Goal: Task Accomplishment & Management: Use online tool/utility

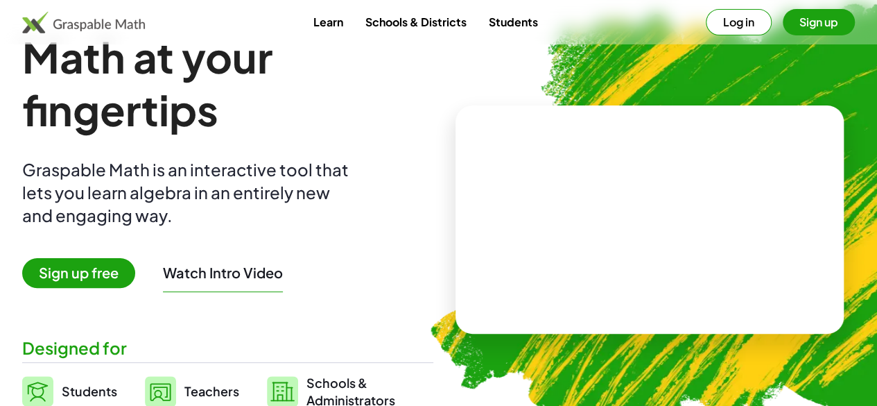
scroll to position [69, 0]
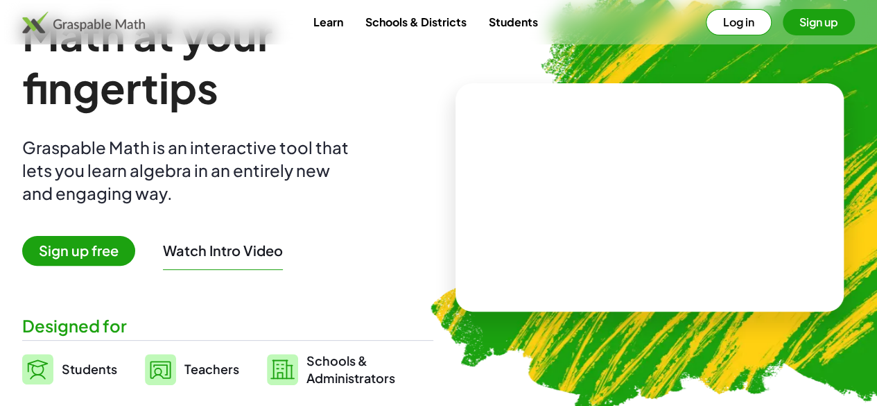
click at [114, 245] on span "Sign up free" at bounding box center [78, 251] width 113 height 30
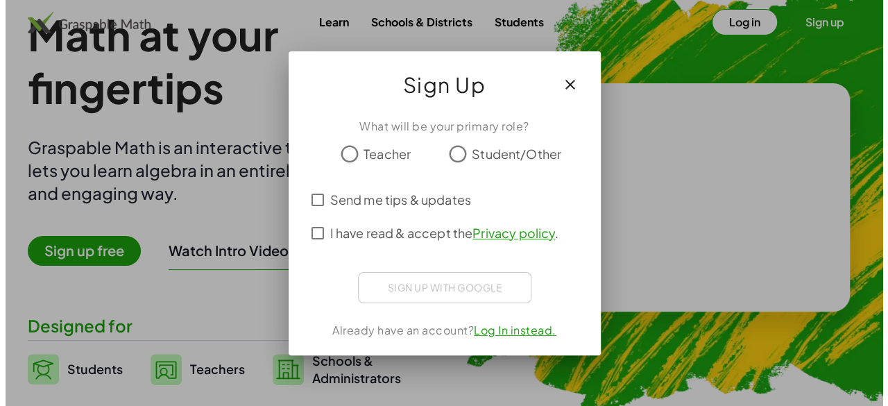
scroll to position [0, 0]
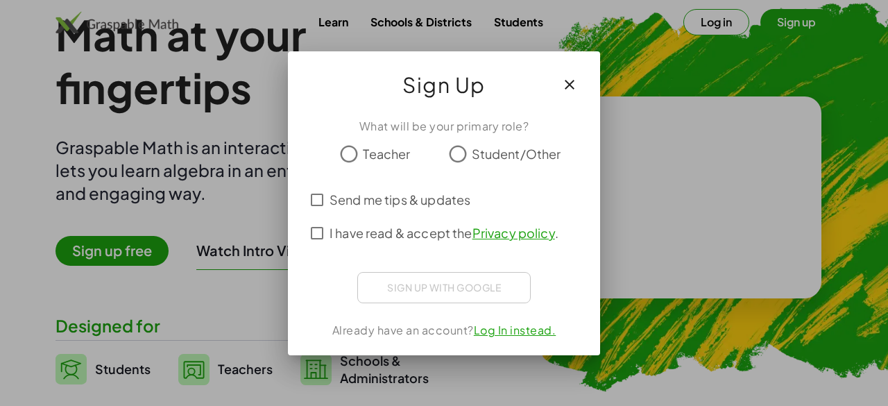
click at [473, 150] on span "Student/Other" at bounding box center [516, 153] width 89 height 19
click at [402, 234] on span "I have read & accept the Privacy policy ." at bounding box center [443, 232] width 229 height 19
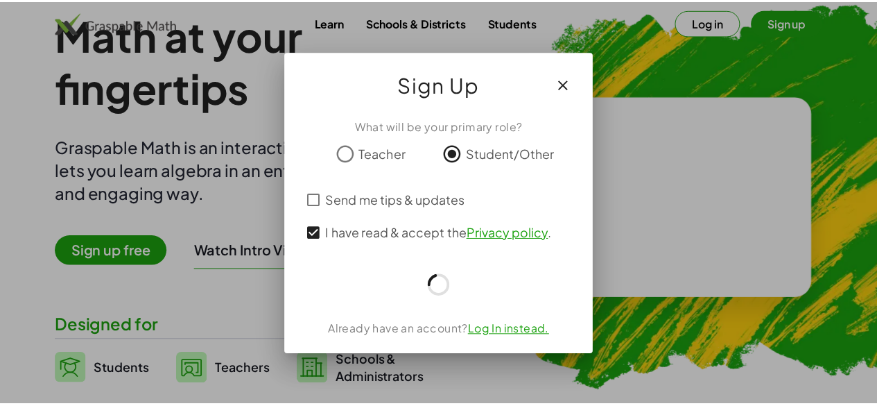
scroll to position [69, 0]
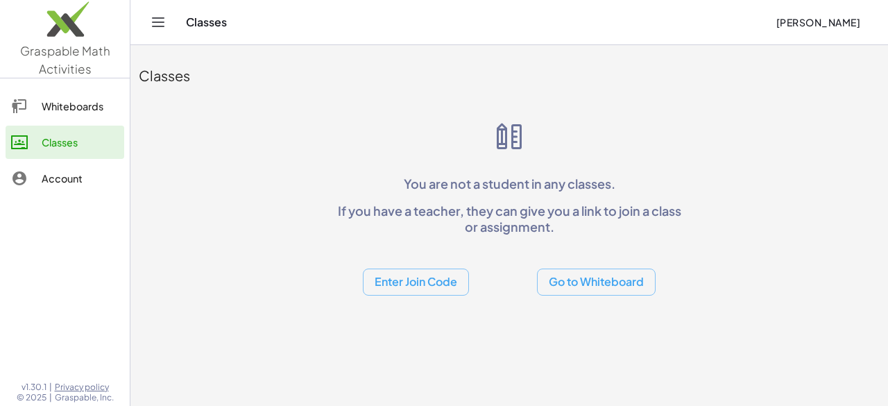
click at [568, 292] on button "Go to Whiteboard" at bounding box center [596, 281] width 119 height 27
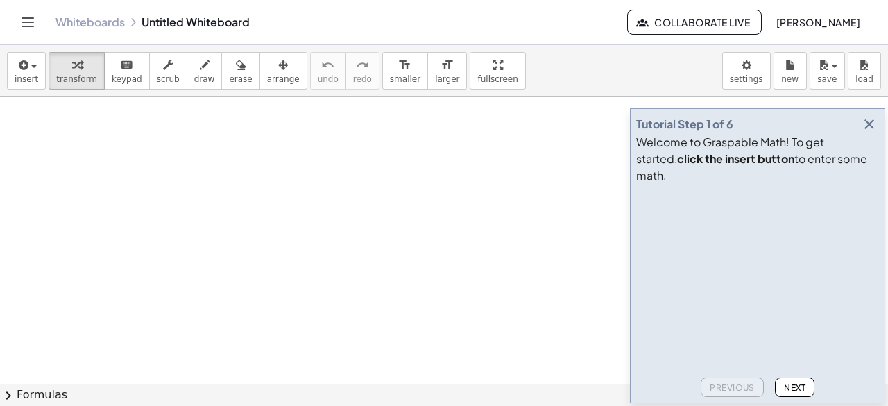
click at [872, 132] on icon "button" at bounding box center [869, 124] width 17 height 17
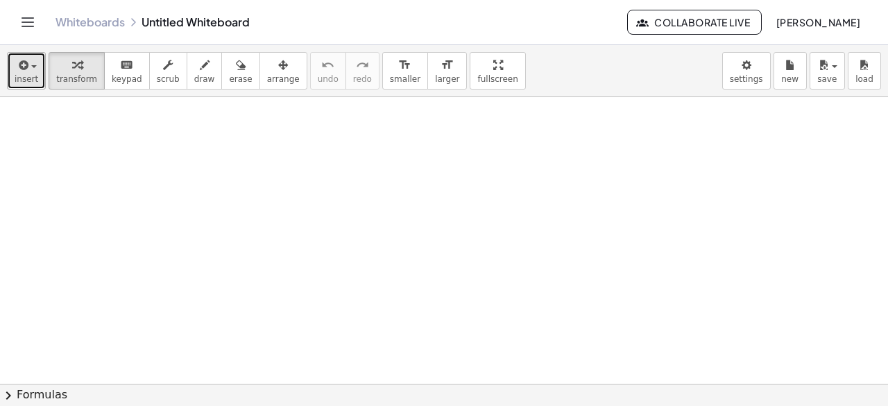
click at [17, 74] on span "insert" at bounding box center [27, 79] width 24 height 10
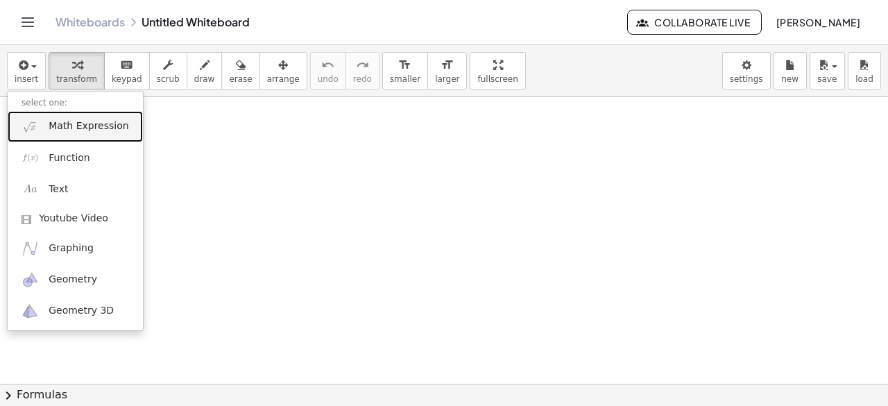
click at [89, 137] on link "Math Expression" at bounding box center [75, 126] width 135 height 31
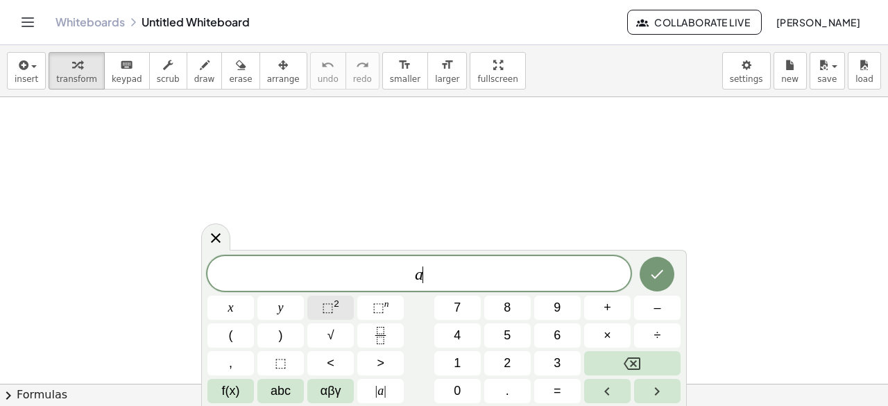
click at [333, 307] on span "⬚" at bounding box center [328, 307] width 12 height 14
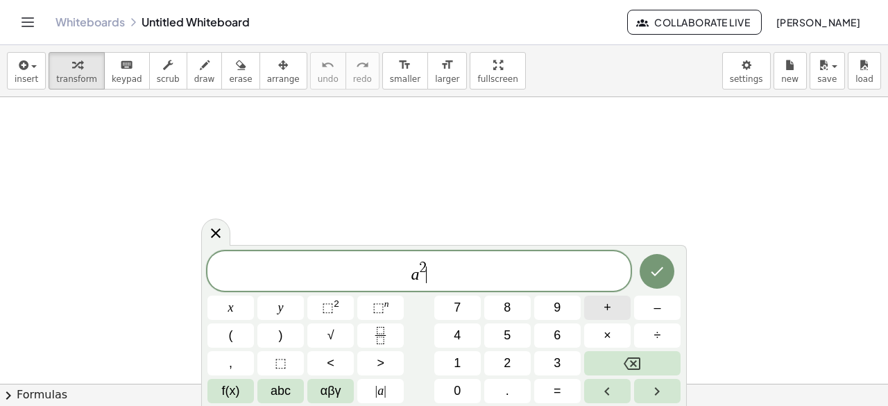
click at [614, 308] on button "+" at bounding box center [607, 307] width 46 height 24
click at [495, 363] on button "2" at bounding box center [507, 363] width 46 height 24
click at [614, 310] on button "+" at bounding box center [607, 307] width 46 height 24
click at [320, 307] on button "⬚ 2" at bounding box center [330, 307] width 46 height 24
click at [652, 278] on icon "Done" at bounding box center [656, 271] width 17 height 17
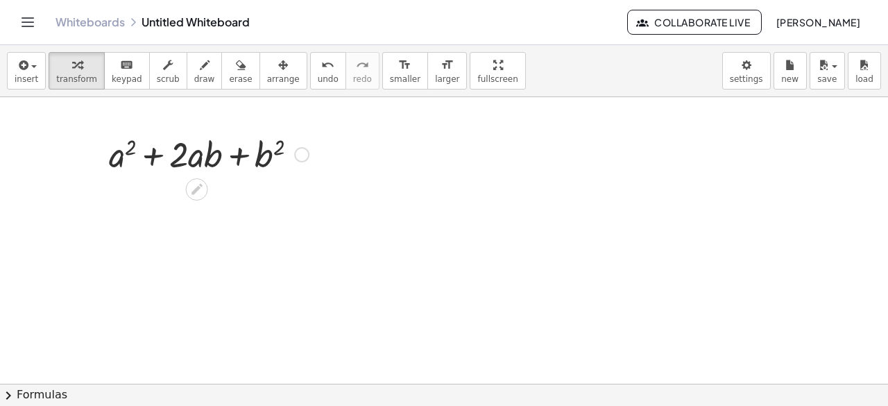
click at [196, 152] on div at bounding box center [209, 153] width 214 height 47
click at [296, 156] on div at bounding box center [301, 154] width 15 height 15
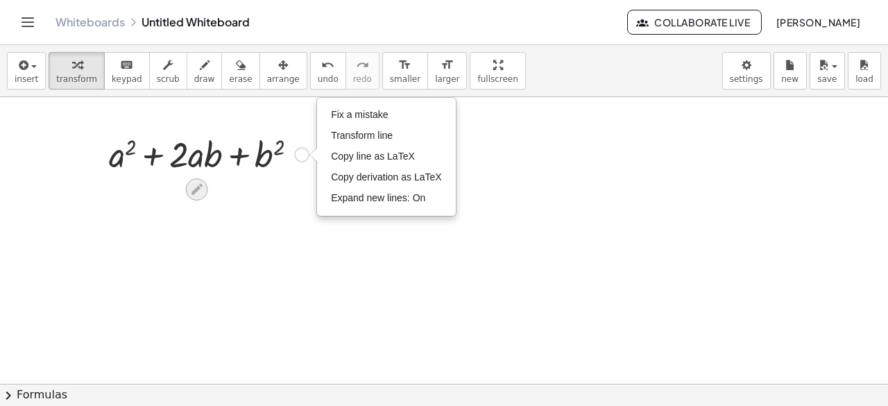
click at [193, 184] on icon at bounding box center [196, 189] width 15 height 15
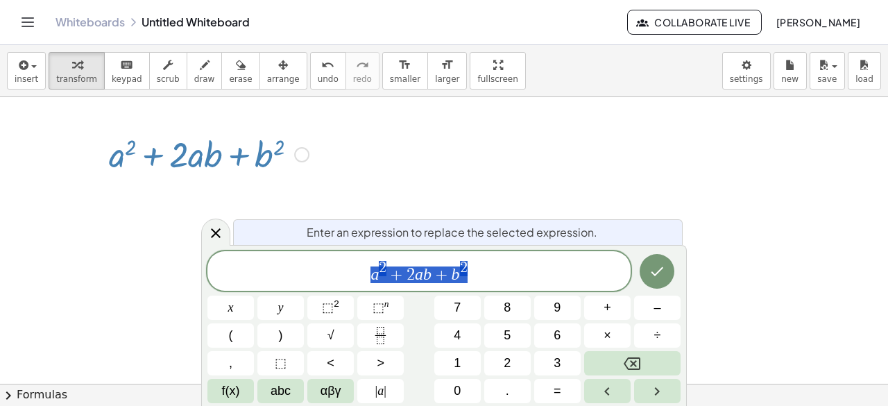
click at [444, 191] on div at bounding box center [444, 384] width 888 height 575
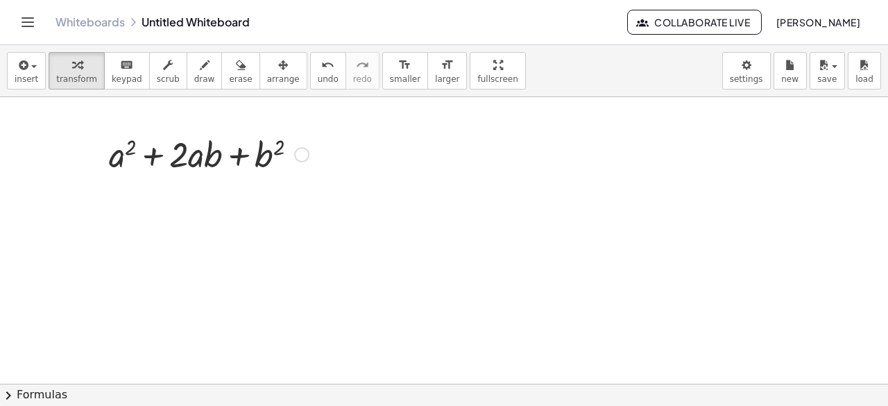
click at [301, 150] on div "Fix a mistake Transform line Copy line as LaTeX Copy derivation as LaTeX Expand…" at bounding box center [301, 154] width 15 height 15
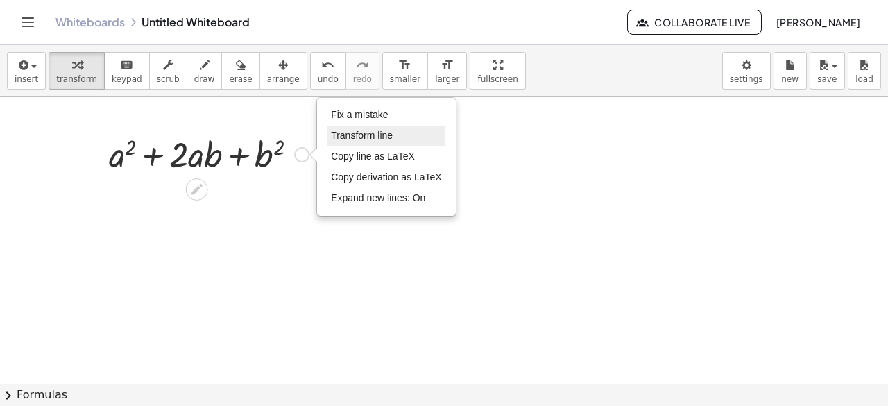
click at [359, 137] on span "Transform line" at bounding box center [362, 135] width 62 height 11
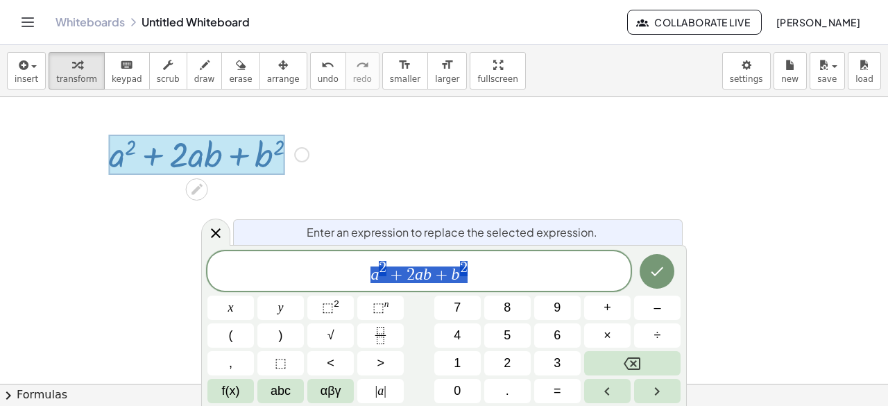
click at [351, 144] on div at bounding box center [444, 384] width 888 height 575
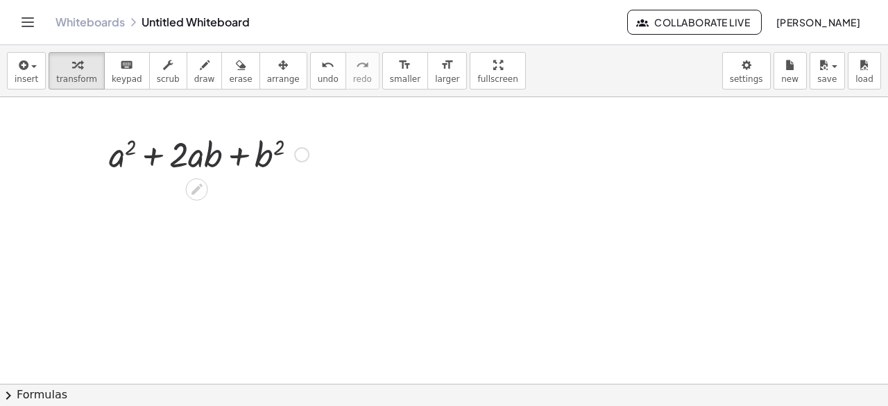
click at [307, 153] on div "Fix a mistake Transform line Copy line as LaTeX Copy derivation as LaTeX Expand…" at bounding box center [301, 154] width 15 height 15
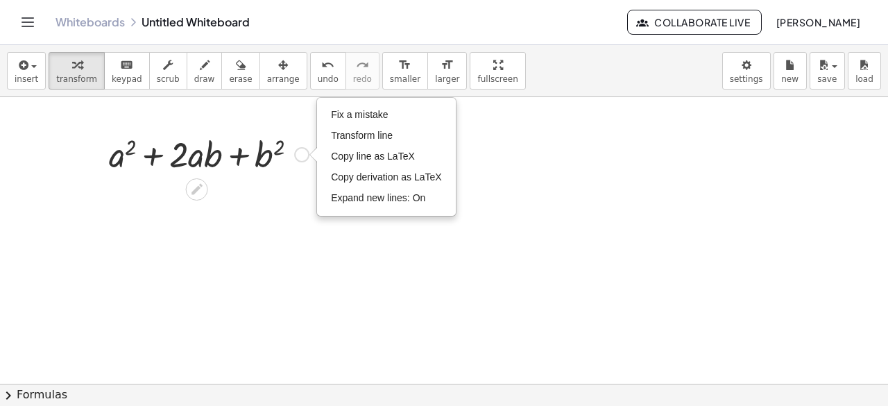
click at [270, 172] on div at bounding box center [209, 153] width 214 height 47
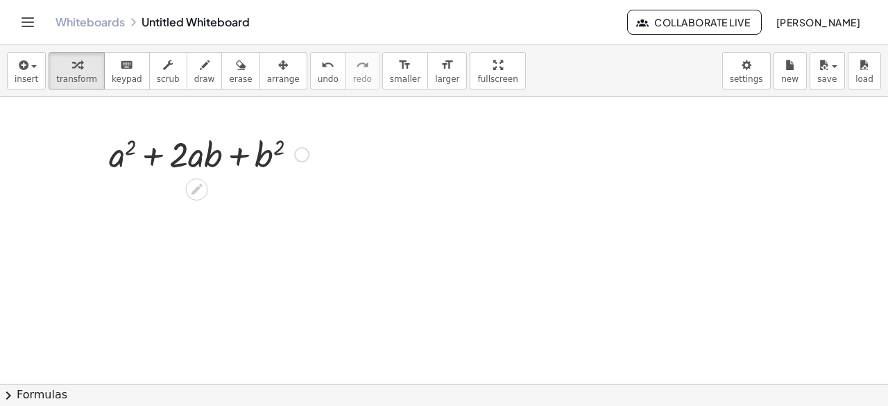
drag, startPoint x: 222, startPoint y: 146, endPoint x: 136, endPoint y: 155, distance: 86.5
click at [144, 155] on div at bounding box center [209, 153] width 214 height 47
click at [235, 159] on div at bounding box center [209, 153] width 214 height 47
click at [265, 153] on div at bounding box center [209, 153] width 214 height 47
click at [315, 255] on div at bounding box center [444, 384] width 888 height 575
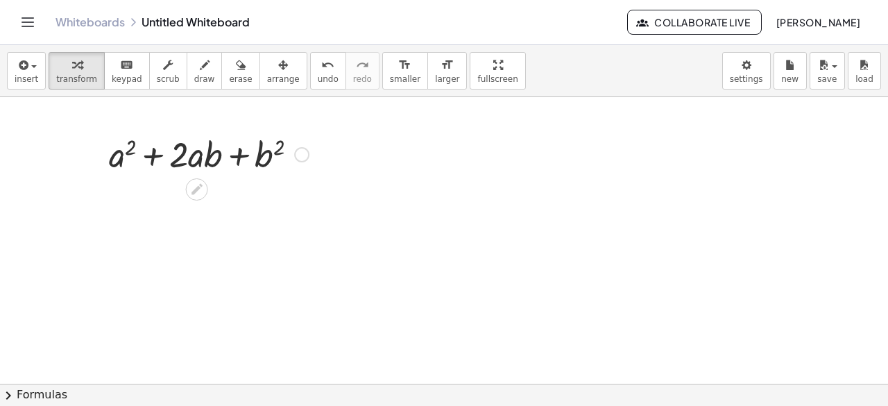
click at [311, 150] on div at bounding box center [209, 153] width 214 height 47
click at [227, 137] on div at bounding box center [209, 153] width 214 height 47
click at [291, 153] on div at bounding box center [209, 153] width 214 height 47
click at [305, 153] on div "Fix a mistake Transform line Copy line as LaTeX Copy derivation as LaTeX Expand…" at bounding box center [301, 154] width 15 height 15
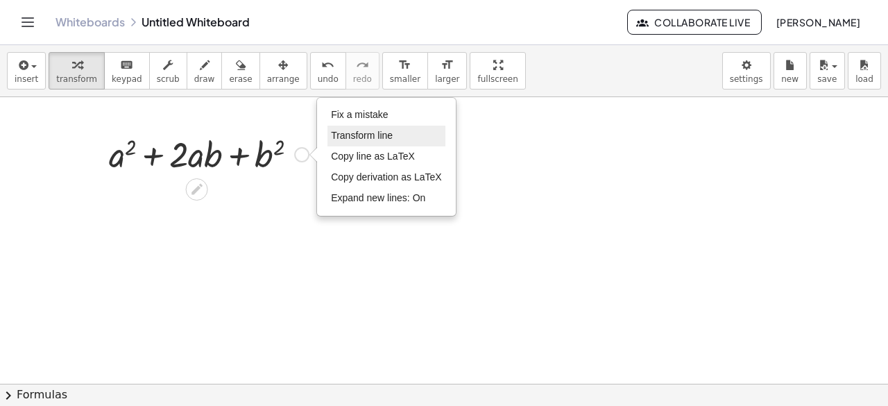
click at [378, 138] on span "Transform line" at bounding box center [362, 135] width 62 height 11
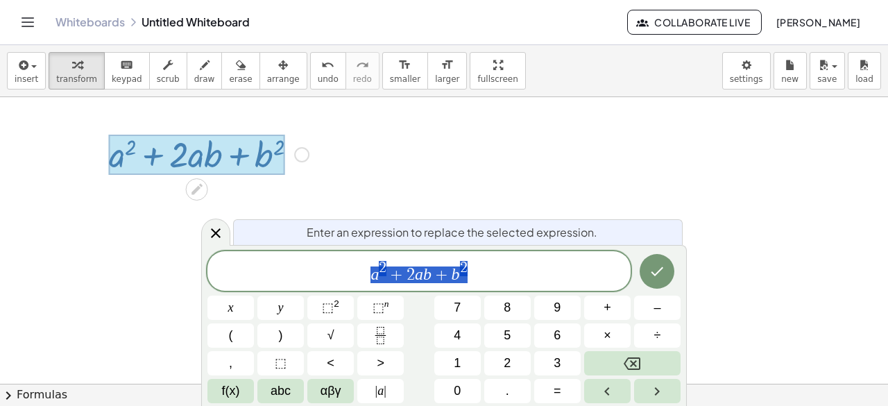
click at [517, 291] on div "a 2 + 2 a b + b 2 x y ⬚ 2 ⬚ n 7 8 9 + – ( ) √ 4 5 6 × ÷ , ⬚ < > 1 2 3 f(x) abc …" at bounding box center [443, 327] width 473 height 152
click at [499, 269] on span "a 2 + 2 a b + b 2 ​" at bounding box center [418, 271] width 423 height 25
click at [655, 270] on icon "Done" at bounding box center [656, 271] width 17 height 17
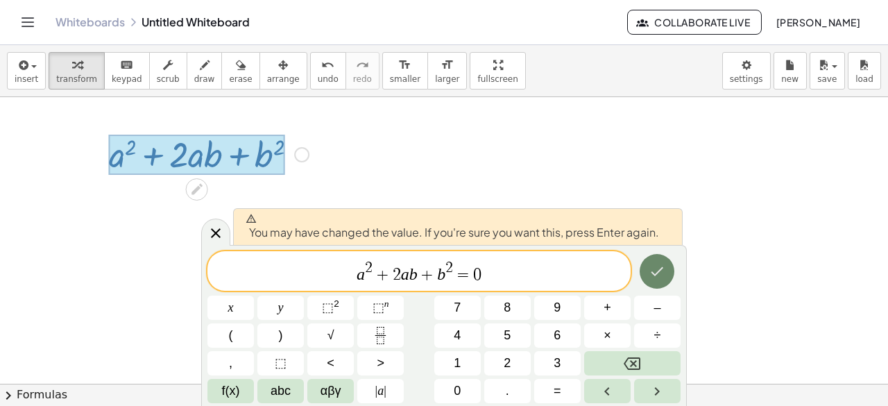
click at [646, 273] on button "Done" at bounding box center [656, 271] width 35 height 35
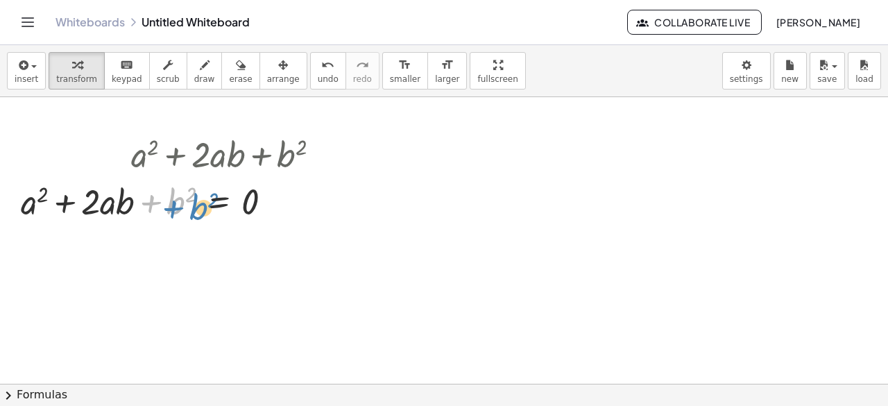
drag, startPoint x: 171, startPoint y: 203, endPoint x: 179, endPoint y: 209, distance: 9.4
click at [179, 209] on div at bounding box center [176, 200] width 324 height 47
click at [248, 160] on div at bounding box center [176, 153] width 324 height 47
click at [312, 156] on div at bounding box center [176, 153] width 324 height 47
click at [326, 155] on div at bounding box center [323, 154] width 15 height 15
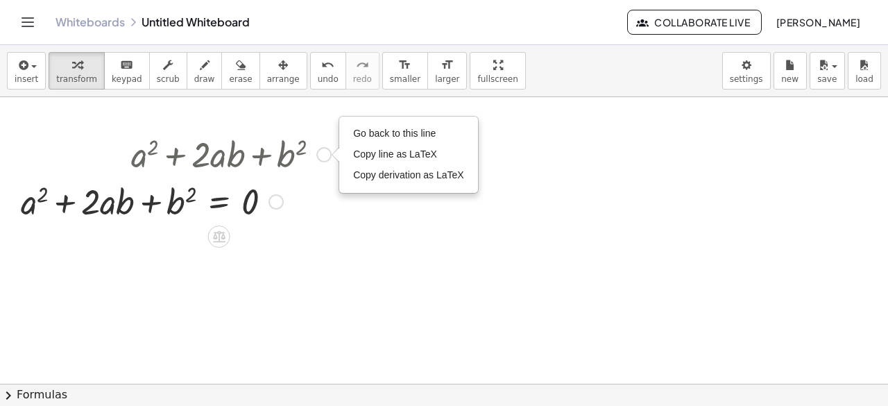
drag, startPoint x: 299, startPoint y: 152, endPoint x: 209, endPoint y: 170, distance: 91.9
click at [212, 169] on div at bounding box center [176, 153] width 324 height 47
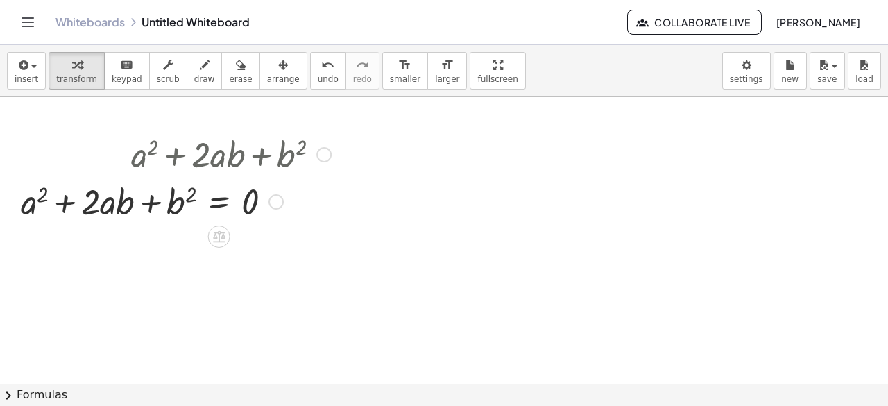
drag, startPoint x: 203, startPoint y: 157, endPoint x: 250, endPoint y: 143, distance: 48.7
click at [243, 141] on div at bounding box center [176, 153] width 324 height 47
drag, startPoint x: 325, startPoint y: 153, endPoint x: 372, endPoint y: 148, distance: 47.5
click at [372, 148] on div "+ a 2 + · 2 · a · b + b 2 Go back to this line Copy line as LaTeX Copy derivati…" at bounding box center [444, 384] width 888 height 575
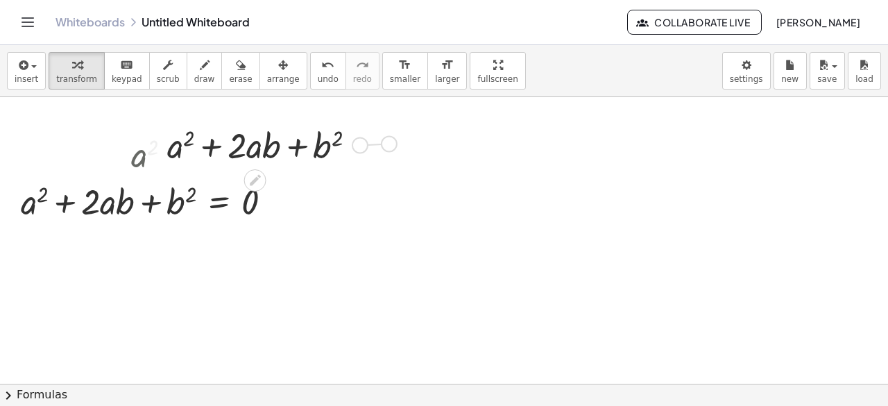
drag, startPoint x: 363, startPoint y: 144, endPoint x: 431, endPoint y: 139, distance: 68.1
click at [429, 141] on div "+ a 2 + · 2 · a · b + b 2 Go back to this line Copy line as LaTeX Copy derivati…" at bounding box center [444, 384] width 888 height 575
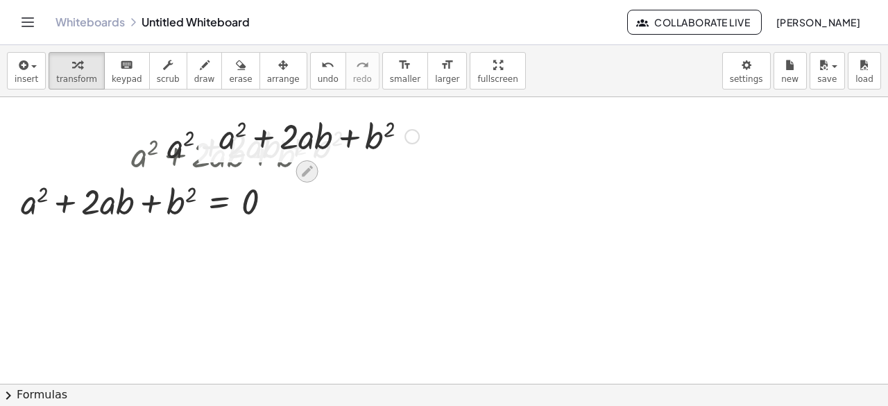
click at [309, 167] on icon at bounding box center [307, 171] width 11 height 11
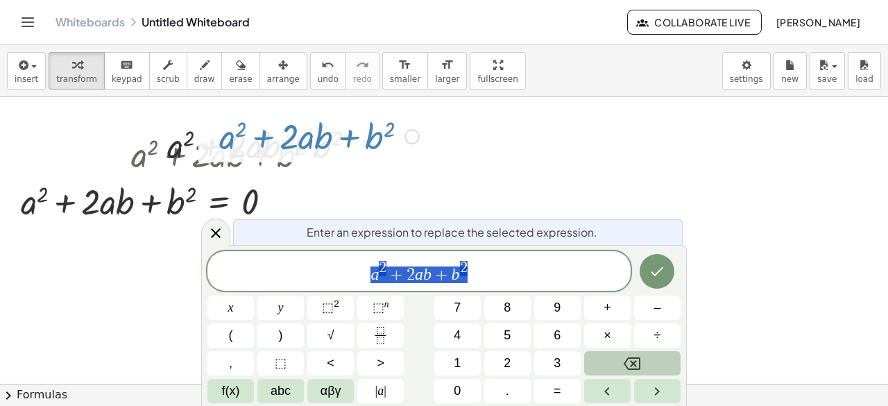
click at [627, 365] on icon "Backspace" at bounding box center [631, 363] width 17 height 17
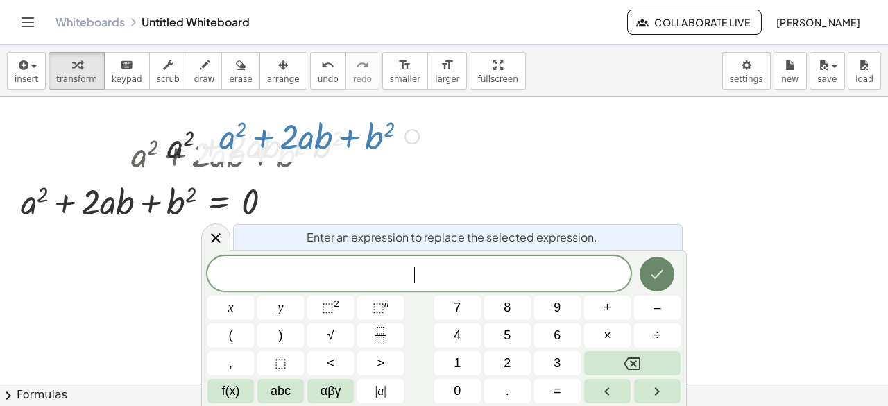
click at [650, 279] on icon "Done" at bounding box center [656, 274] width 17 height 17
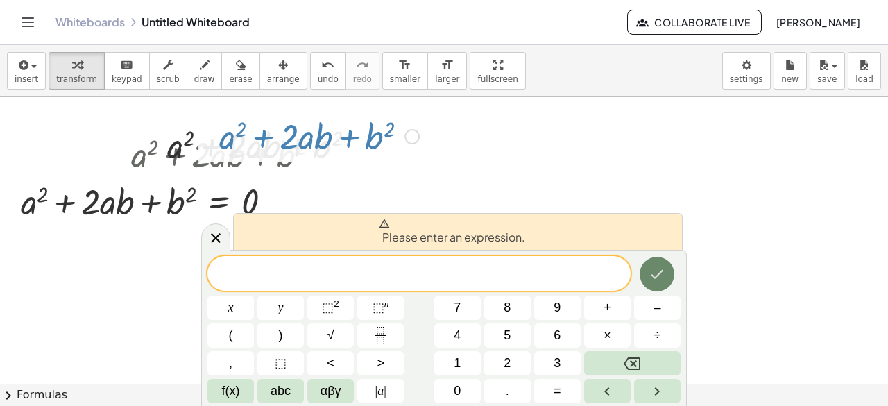
click at [657, 276] on icon "Done" at bounding box center [657, 274] width 12 height 9
click at [758, 287] on div at bounding box center [444, 384] width 888 height 575
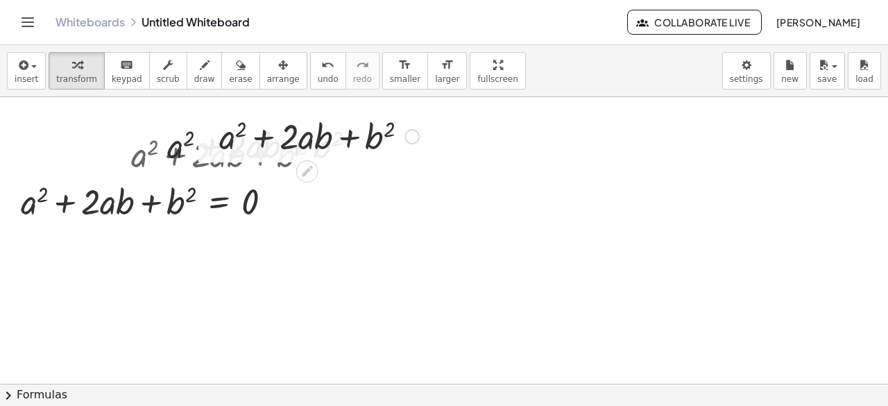
click at [305, 146] on div at bounding box center [319, 135] width 214 height 47
drag, startPoint x: 308, startPoint y: 139, endPoint x: 327, endPoint y: 137, distance: 18.8
drag, startPoint x: 311, startPoint y: 168, endPoint x: 363, endPoint y: 169, distance: 51.3
click at [370, 171] on div "+ a 2 + · 2 · a · b + b 2 Go back to this line Copy line as LaTeX Copy derivati…" at bounding box center [444, 384] width 888 height 575
click at [316, 141] on div at bounding box center [319, 135] width 214 height 47
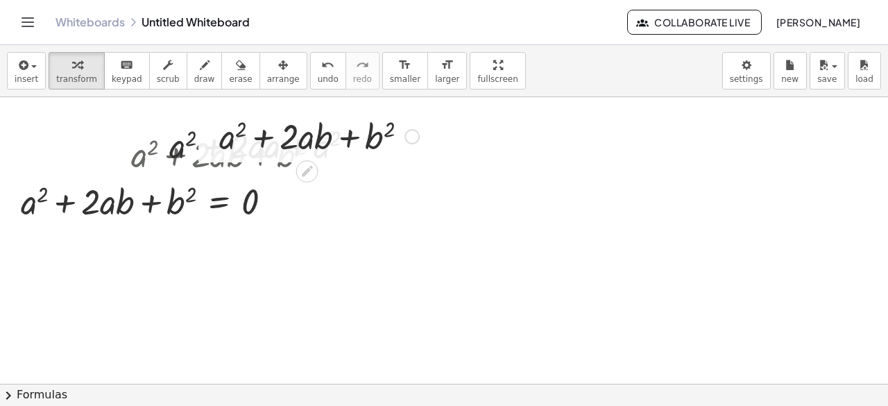
click at [316, 141] on div at bounding box center [319, 135] width 214 height 47
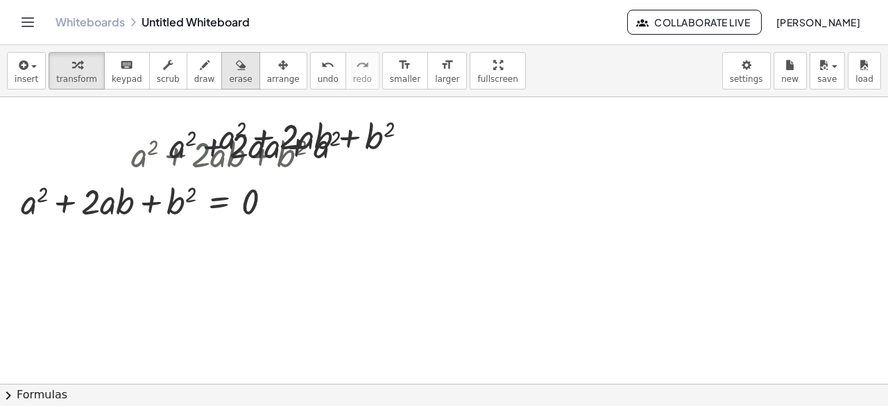
click at [229, 79] on span "erase" at bounding box center [240, 79] width 23 height 10
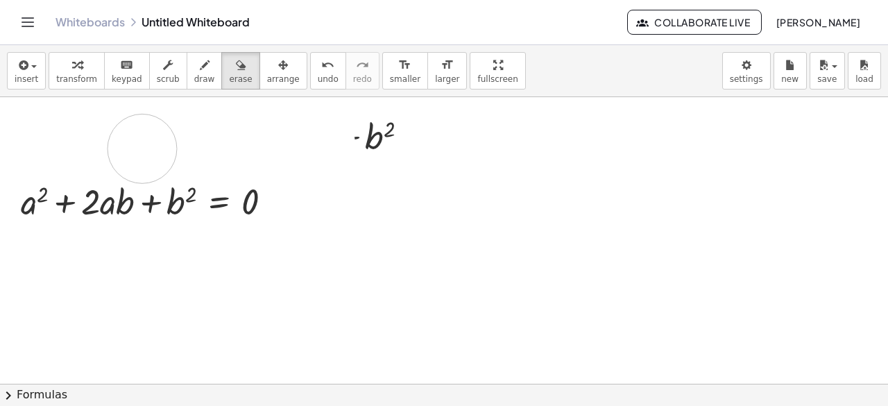
drag, startPoint x: 234, startPoint y: 144, endPoint x: 244, endPoint y: 137, distance: 11.9
click at [226, 141] on div at bounding box center [444, 384] width 888 height 575
drag, startPoint x: 102, startPoint y: 156, endPoint x: 428, endPoint y: 128, distance: 327.1
click at [428, 128] on div at bounding box center [444, 384] width 888 height 575
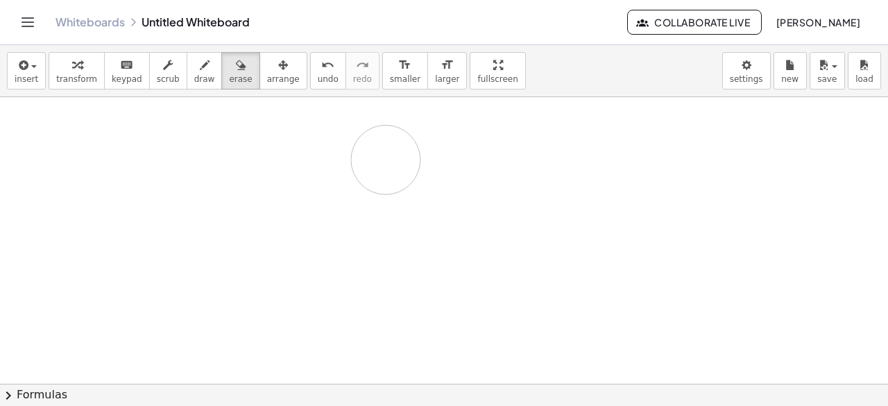
drag, startPoint x: 428, startPoint y: 128, endPoint x: 589, endPoint y: 123, distance: 161.7
click at [531, 123] on div at bounding box center [444, 384] width 888 height 575
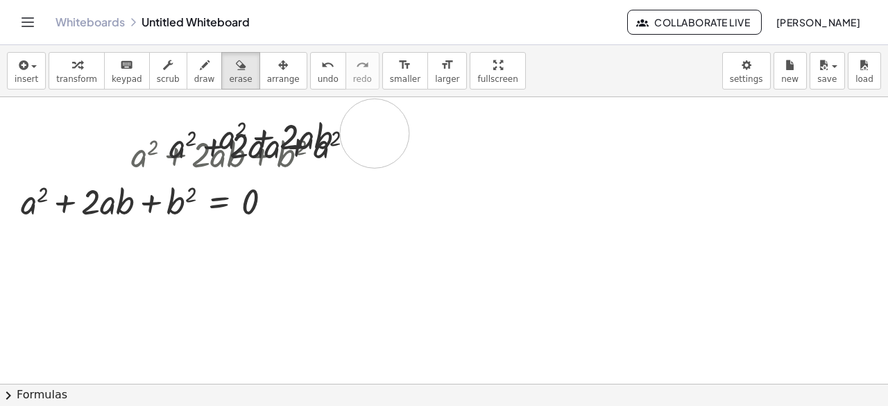
click at [374, 132] on div at bounding box center [444, 384] width 888 height 575
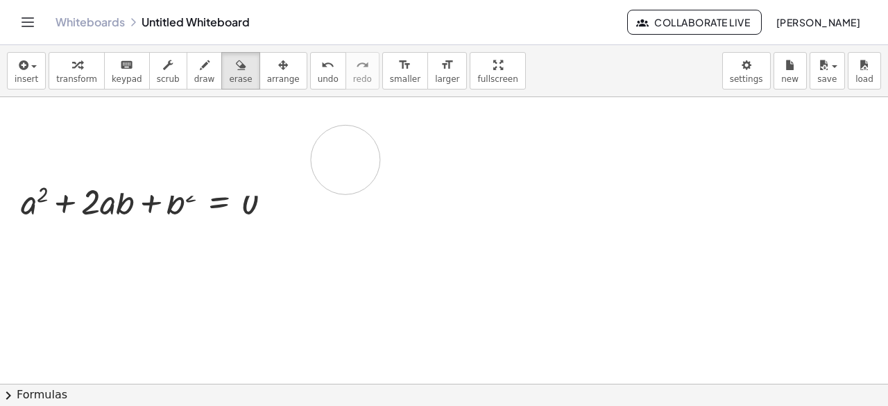
drag, startPoint x: 284, startPoint y: 134, endPoint x: 360, endPoint y: 159, distance: 80.5
click at [356, 159] on div at bounding box center [444, 384] width 888 height 575
drag, startPoint x: 412, startPoint y: 139, endPoint x: 236, endPoint y: 132, distance: 176.3
click at [236, 132] on div at bounding box center [444, 384] width 888 height 575
drag, startPoint x: 388, startPoint y: 140, endPoint x: 151, endPoint y: 134, distance: 236.6
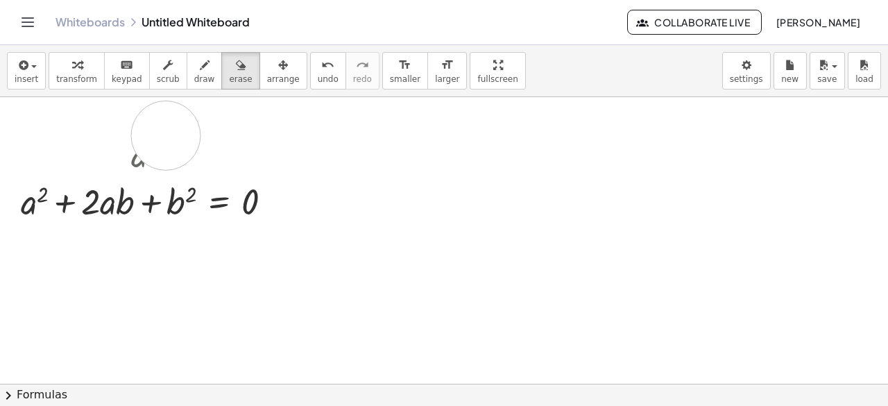
click at [151, 134] on div at bounding box center [444, 384] width 888 height 575
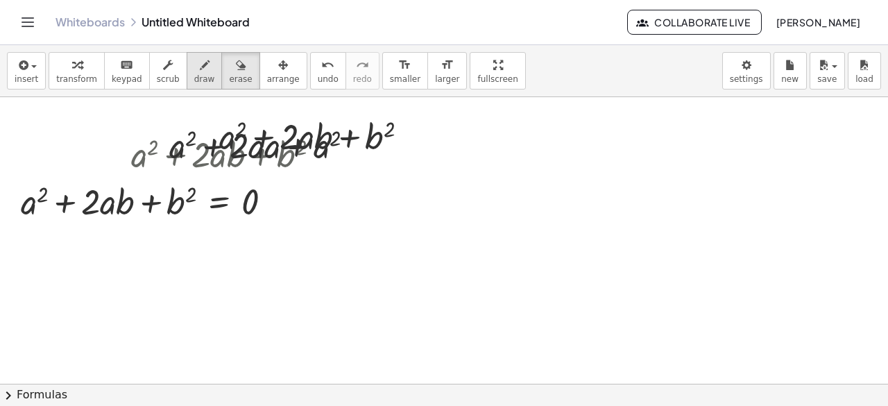
click at [187, 64] on button "draw" at bounding box center [205, 70] width 36 height 37
click at [361, 198] on div at bounding box center [444, 384] width 888 height 575
drag, startPoint x: 223, startPoint y: 78, endPoint x: 239, endPoint y: 92, distance: 21.6
click at [229, 78] on span "erase" at bounding box center [240, 79] width 23 height 10
drag, startPoint x: 437, startPoint y: 214, endPoint x: 359, endPoint y: 193, distance: 81.3
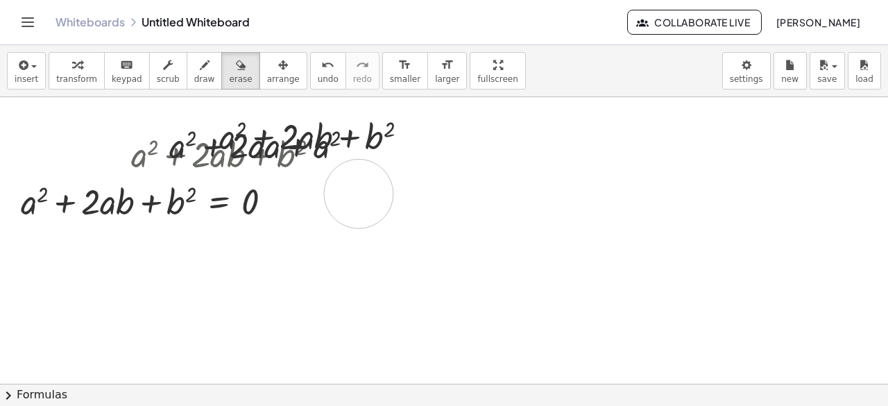
click at [359, 193] on div at bounding box center [444, 384] width 888 height 575
click at [310, 83] on button "undo undo" at bounding box center [328, 70] width 36 height 37
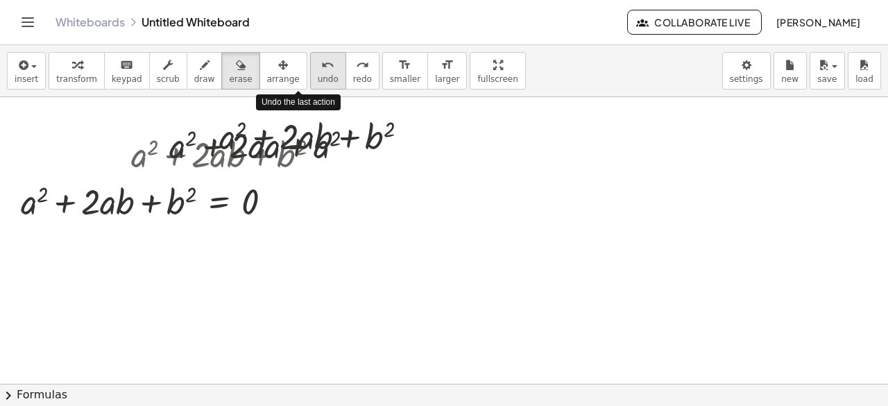
click at [310, 83] on button "undo undo" at bounding box center [328, 70] width 36 height 37
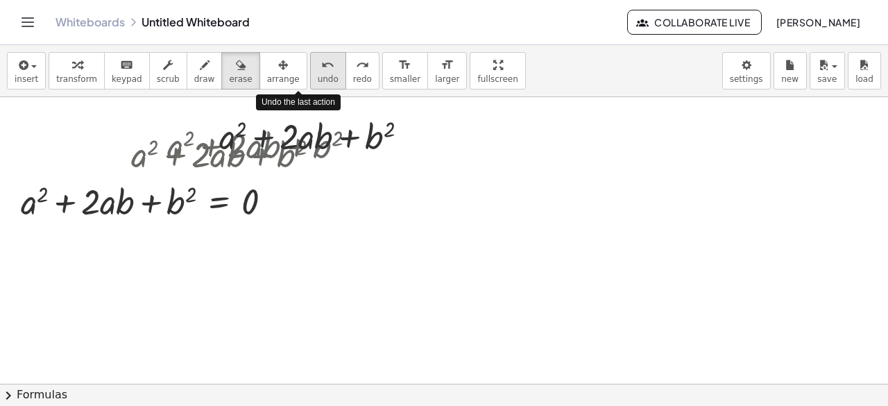
click at [310, 83] on button "undo undo" at bounding box center [328, 70] width 36 height 37
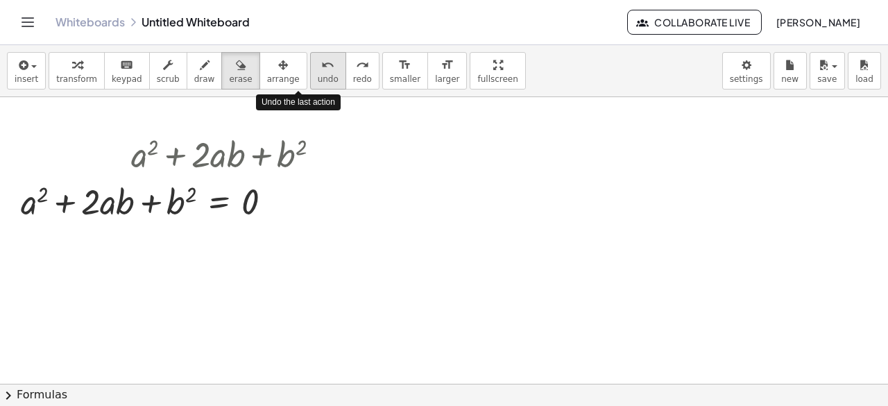
click at [310, 83] on button "undo undo" at bounding box center [328, 70] width 36 height 37
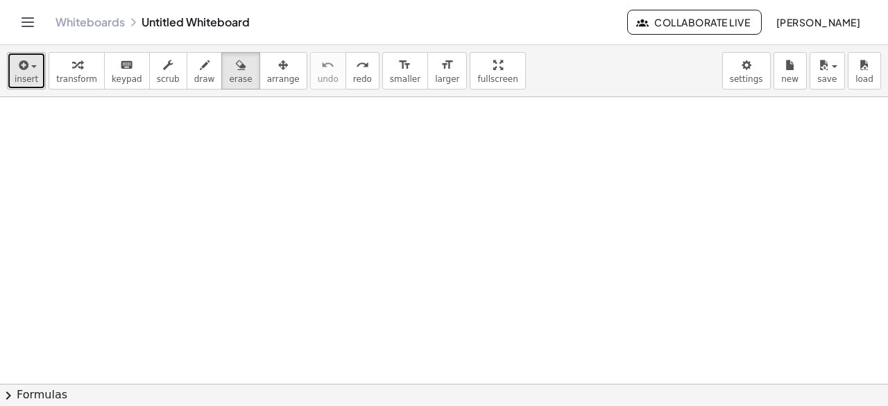
click at [12, 76] on button "insert" at bounding box center [26, 70] width 39 height 37
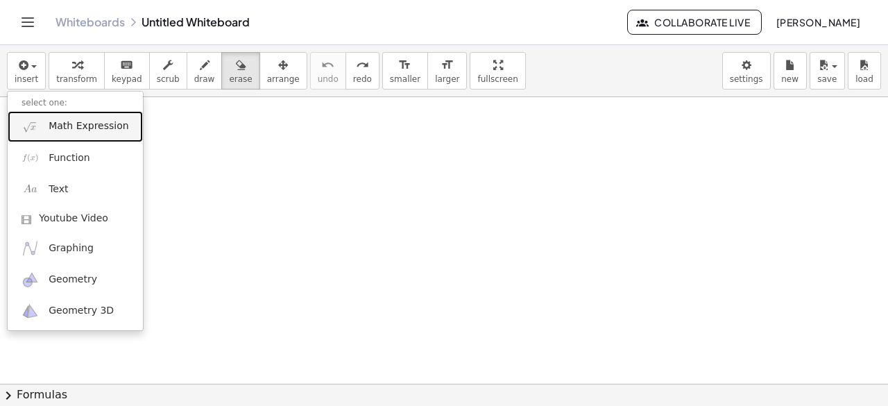
click at [94, 128] on span "Math Expression" at bounding box center [89, 126] width 80 height 14
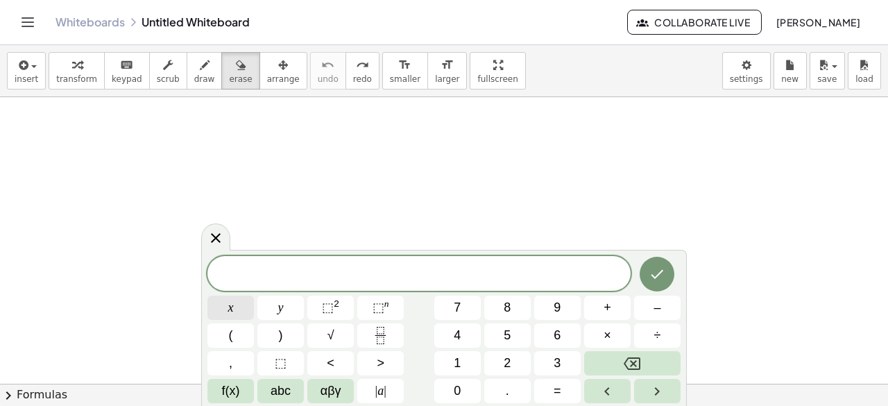
click at [227, 309] on button "x" at bounding box center [230, 307] width 46 height 24
click at [341, 305] on button "⬚ 2" at bounding box center [330, 307] width 46 height 24
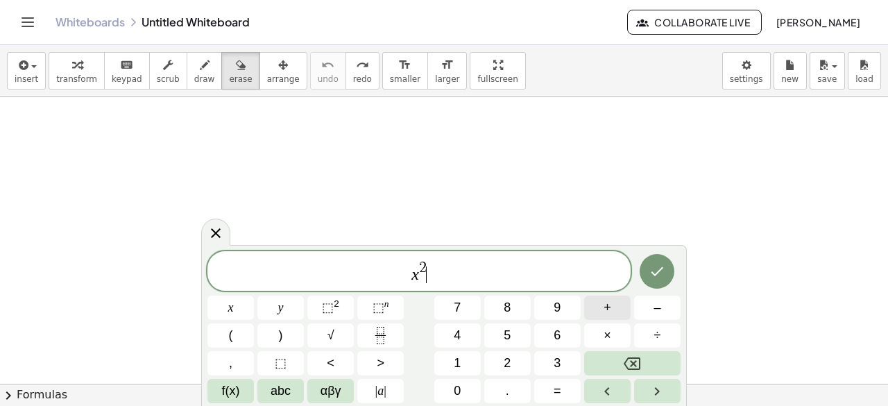
click at [612, 311] on button "+" at bounding box center [607, 307] width 46 height 24
click at [235, 313] on button "x" at bounding box center [230, 307] width 46 height 24
click at [272, 310] on button "y" at bounding box center [280, 307] width 46 height 24
click at [637, 361] on icon "Backspace" at bounding box center [631, 363] width 17 height 17
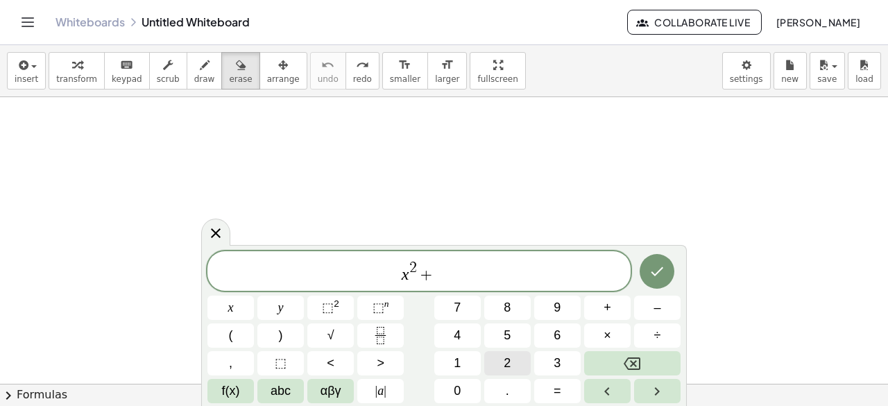
click at [503, 360] on span "2" at bounding box center [506, 363] width 7 height 19
click at [256, 307] on div "x 2 + 2 ​ x y ⬚ 2 ⬚ n 7 8 9 + – ( ) √ 4 5 6 × ÷ , ⬚ < > 1 2 3 f(x) abc αβγ | a …" at bounding box center [443, 327] width 473 height 152
click at [237, 309] on button "x" at bounding box center [230, 307] width 46 height 24
click at [279, 307] on span "y" at bounding box center [281, 307] width 6 height 19
click at [616, 309] on button "+" at bounding box center [607, 307] width 46 height 24
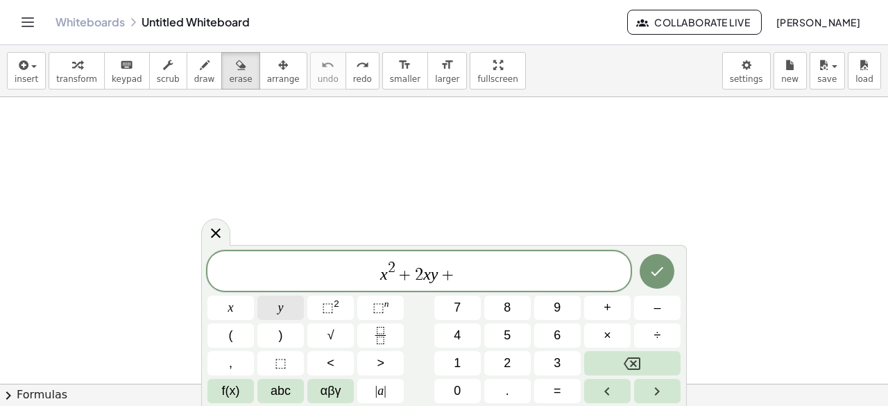
click at [293, 312] on button "y" at bounding box center [280, 307] width 46 height 24
click at [340, 311] on button "⬚ 2" at bounding box center [330, 307] width 46 height 24
click at [562, 386] on button "=" at bounding box center [557, 391] width 46 height 24
click at [454, 380] on button "0" at bounding box center [457, 391] width 46 height 24
click at [662, 270] on icon "Done" at bounding box center [656, 271] width 17 height 17
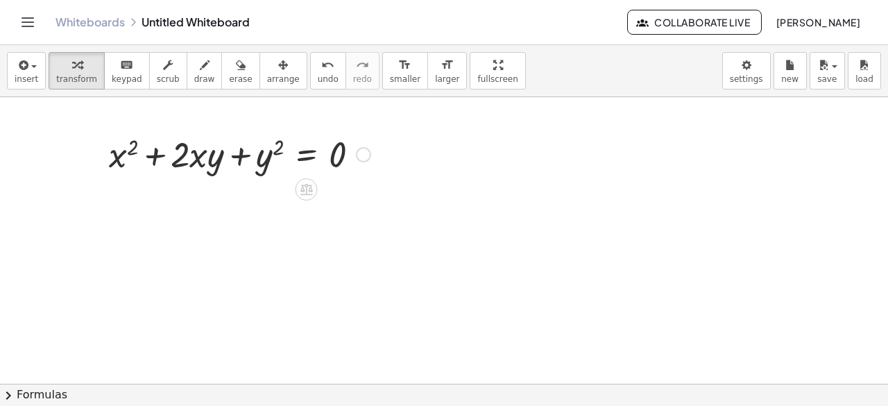
click at [203, 149] on div at bounding box center [239, 153] width 275 height 47
click at [297, 187] on div at bounding box center [306, 189] width 22 height 22
click at [304, 221] on div at bounding box center [444, 384] width 888 height 575
click at [334, 162] on div at bounding box center [239, 153] width 275 height 47
click at [253, 170] on div at bounding box center [239, 153] width 275 height 47
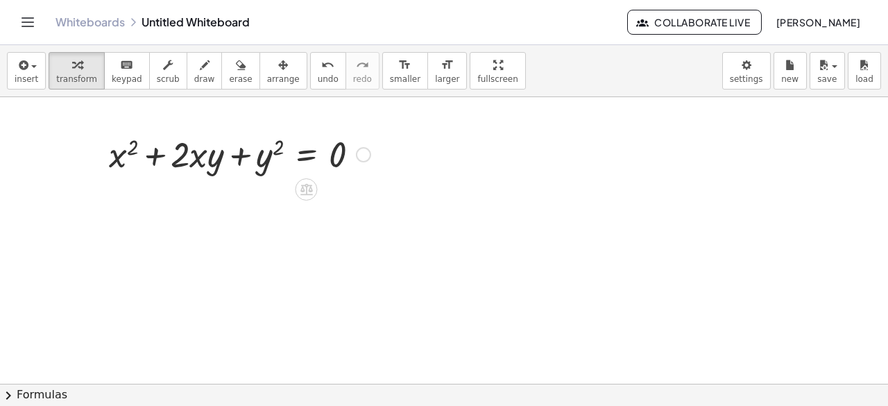
click at [304, 191] on icon at bounding box center [306, 190] width 12 height 12
click at [368, 191] on div at bounding box center [361, 189] width 22 height 22
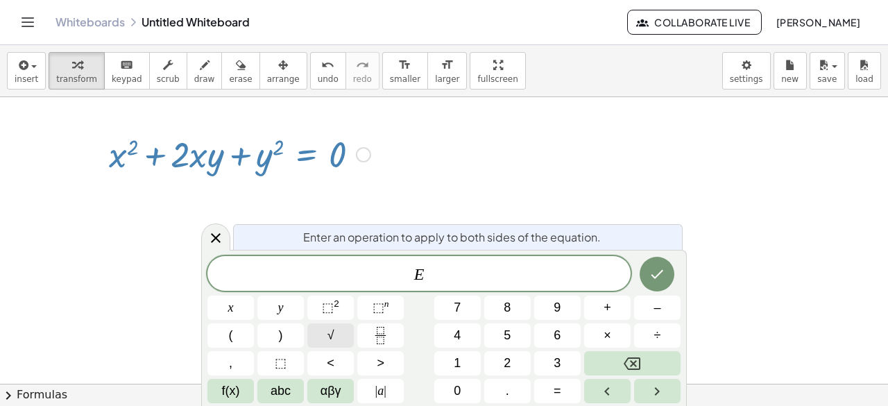
click at [327, 340] on span "√" at bounding box center [330, 335] width 7 height 19
click at [412, 278] on span "√" at bounding box center [416, 274] width 14 height 16
click at [426, 278] on span at bounding box center [424, 274] width 13 height 18
click at [646, 274] on button "Done" at bounding box center [656, 273] width 35 height 35
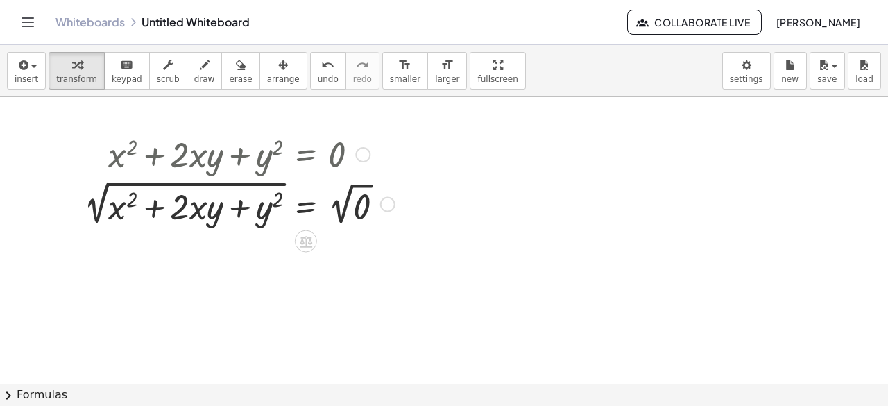
click at [358, 212] on div at bounding box center [239, 203] width 325 height 52
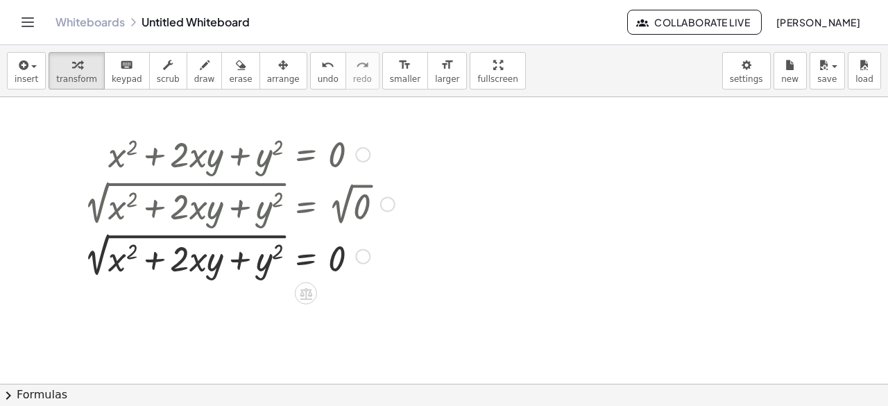
click at [204, 271] on div at bounding box center [239, 255] width 325 height 52
click at [286, 260] on div at bounding box center [239, 255] width 325 height 52
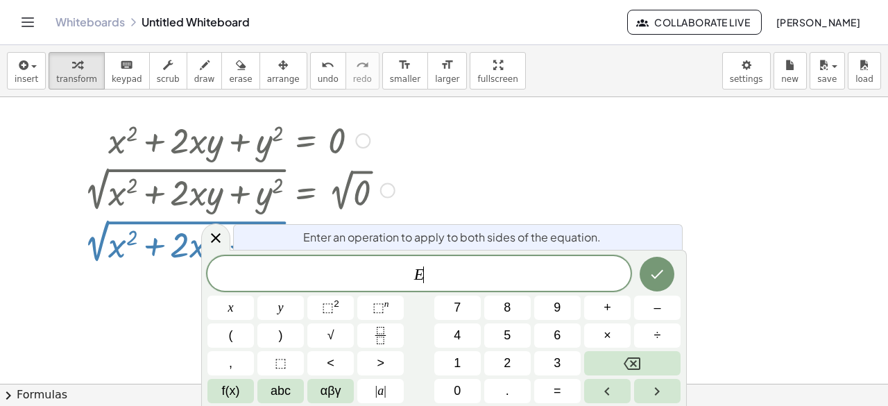
scroll to position [21, 0]
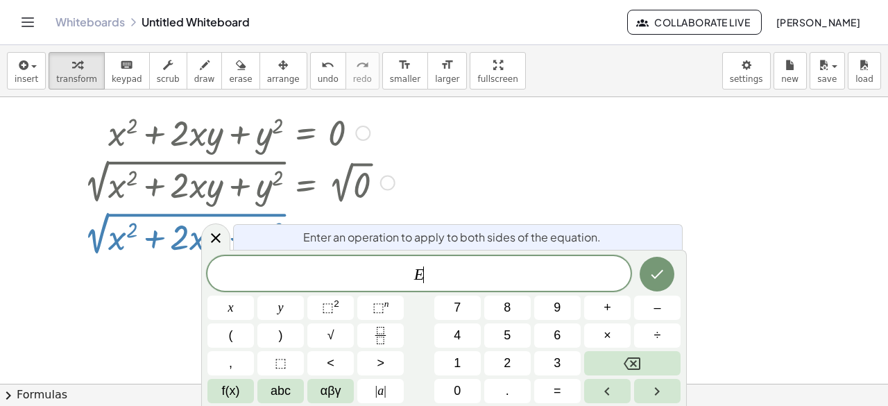
click at [752, 209] on div at bounding box center [444, 363] width 888 height 575
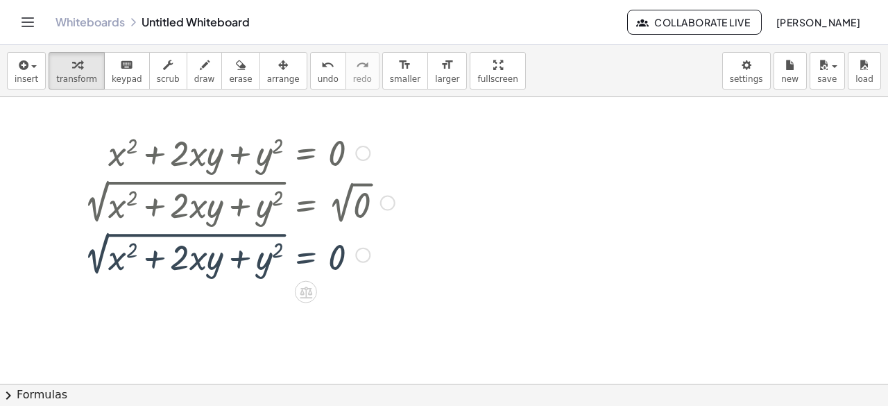
scroll to position [0, 0]
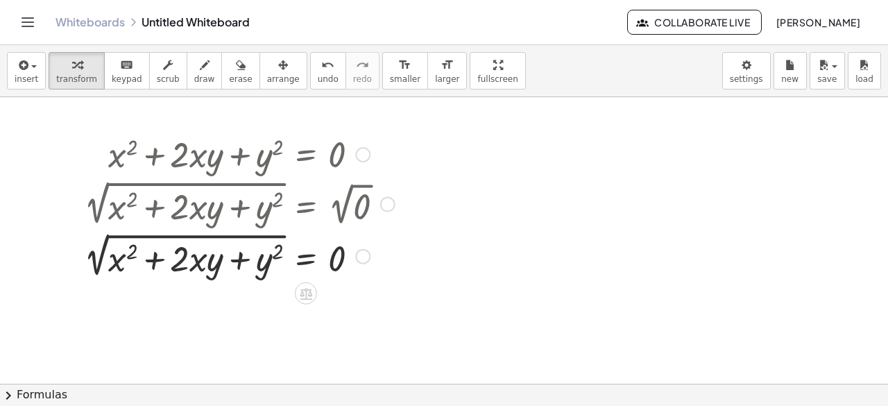
click at [93, 272] on div at bounding box center [239, 255] width 325 height 52
click at [108, 254] on div at bounding box center [239, 255] width 325 height 52
click at [218, 266] on div at bounding box center [239, 255] width 325 height 52
click at [299, 293] on icon at bounding box center [305, 293] width 15 height 15
click at [398, 265] on div at bounding box center [239, 255] width 325 height 52
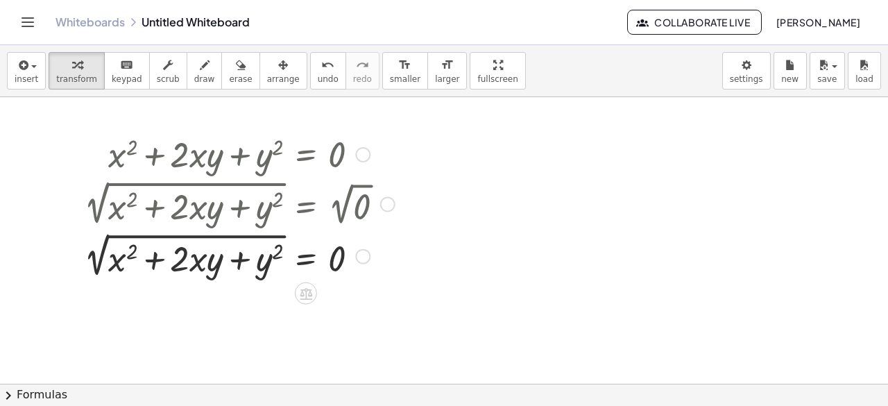
click at [264, 239] on div at bounding box center [239, 255] width 325 height 52
click at [49, 257] on div at bounding box center [444, 384] width 888 height 575
click at [135, 255] on div at bounding box center [239, 255] width 325 height 52
click at [106, 266] on div at bounding box center [239, 255] width 325 height 52
click at [92, 266] on div at bounding box center [239, 255] width 325 height 52
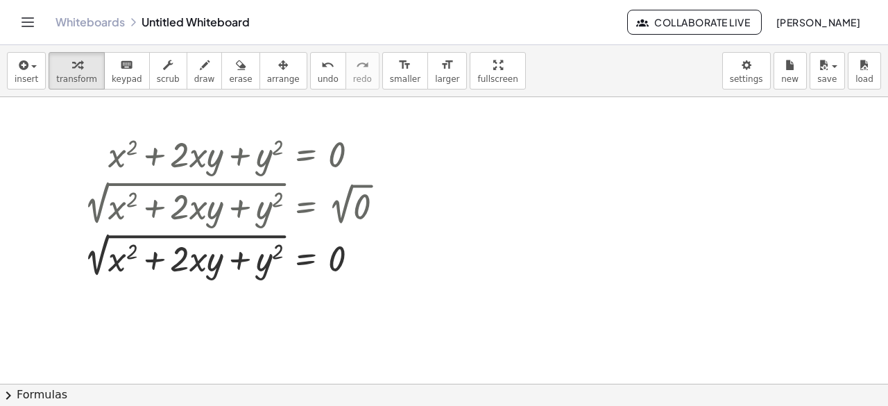
drag, startPoint x: 155, startPoint y: 292, endPoint x: 155, endPoint y: 282, distance: 9.7
click at [155, 286] on div at bounding box center [444, 384] width 888 height 575
drag, startPoint x: 147, startPoint y: 264, endPoint x: 157, endPoint y: 270, distance: 11.8
click at [157, 270] on div at bounding box center [239, 255] width 325 height 52
click at [313, 295] on div at bounding box center [306, 293] width 22 height 22
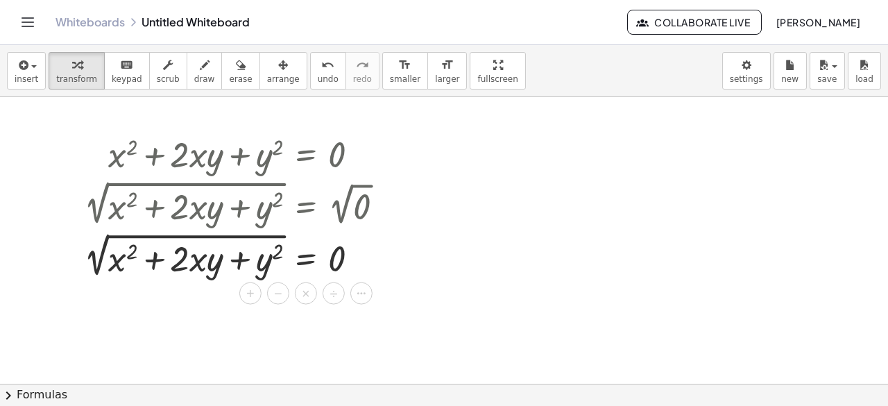
click at [297, 318] on div at bounding box center [444, 384] width 888 height 575
click at [25, 77] on span "insert" at bounding box center [27, 79] width 24 height 10
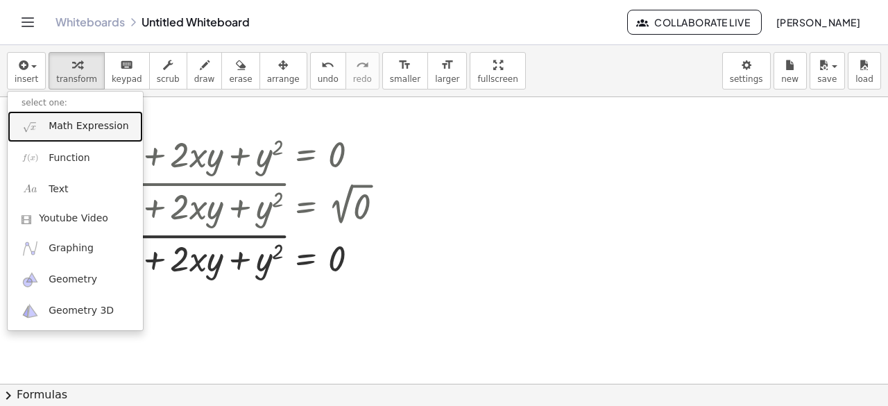
click at [61, 123] on span "Math Expression" at bounding box center [89, 126] width 80 height 14
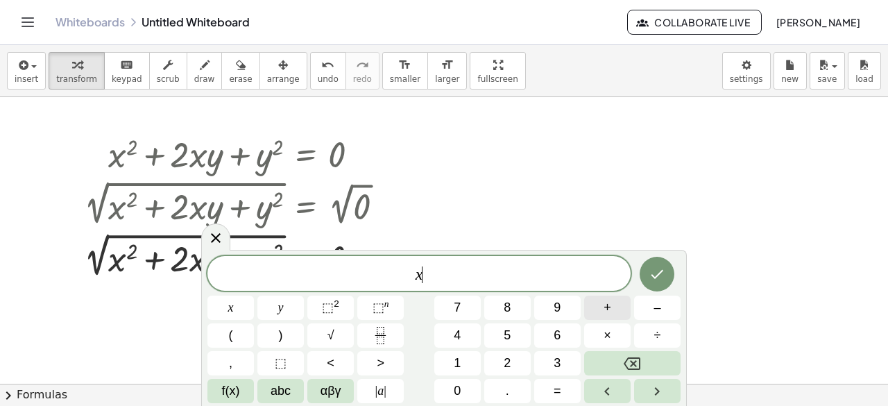
click at [612, 311] on button "+" at bounding box center [607, 307] width 46 height 24
click at [237, 310] on button "x" at bounding box center [230, 307] width 46 height 24
click at [607, 311] on span "+" at bounding box center [607, 307] width 8 height 19
click at [278, 304] on span "y" at bounding box center [281, 307] width 6 height 19
click at [659, 274] on icon "Done" at bounding box center [657, 274] width 12 height 9
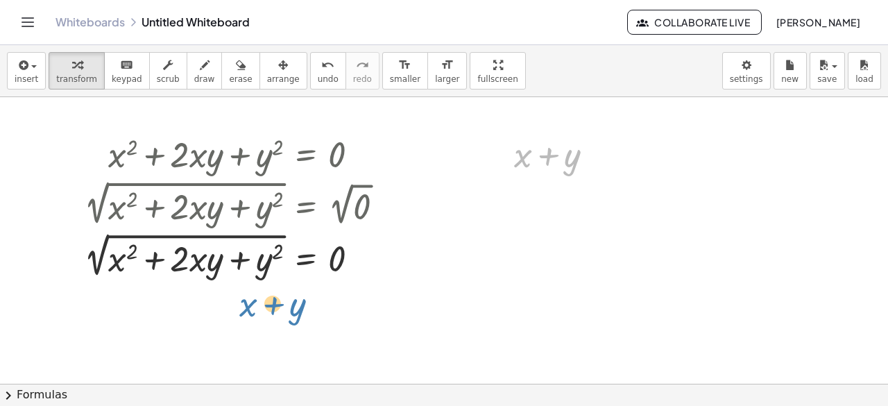
drag, startPoint x: 533, startPoint y: 159, endPoint x: 213, endPoint y: 272, distance: 339.1
click at [213, 272] on div "+ x 2 + · 2 · x · y + y 2 = 0 2 √ ( + x 2 + · 2 · x · y + y 2 ) = 2 √ 0 + x 2 +…" at bounding box center [444, 384] width 888 height 575
drag, startPoint x: 540, startPoint y: 157, endPoint x: 482, endPoint y: 198, distance: 71.2
click at [490, 195] on div "+ x 2 + · 2 · x · y + y 2 = 0 2 √ ( + x 2 + · 2 · x · y + y 2 ) = 2 √ 0 + x 2 +…" at bounding box center [444, 384] width 888 height 575
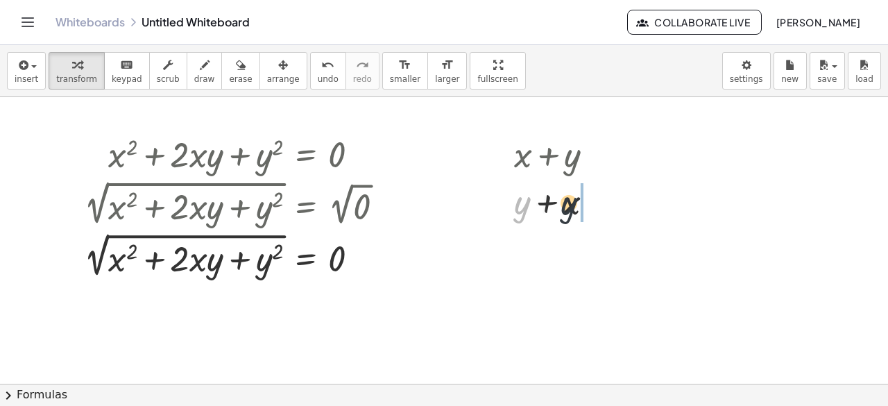
drag, startPoint x: 522, startPoint y: 202, endPoint x: 587, endPoint y: 212, distance: 65.9
click at [575, 205] on div at bounding box center [559, 200] width 105 height 47
click at [550, 206] on div at bounding box center [559, 200] width 105 height 47
click at [521, 208] on div at bounding box center [559, 200] width 105 height 47
drag, startPoint x: 597, startPoint y: 196, endPoint x: 550, endPoint y: 289, distance: 104.2
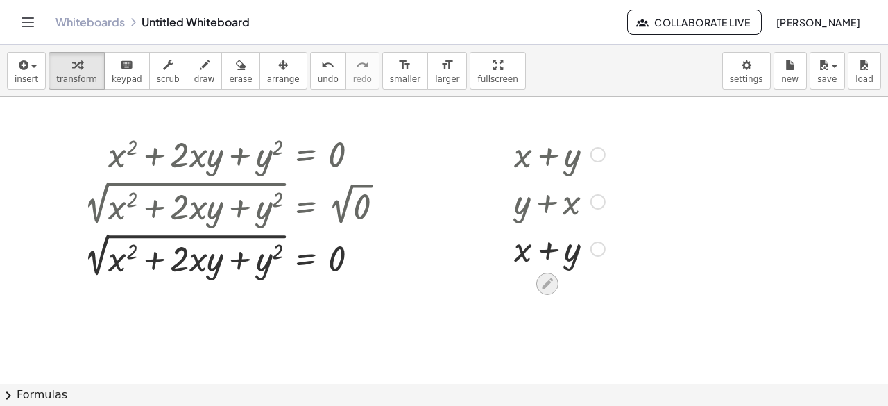
click at [547, 249] on div "+ x + y" at bounding box center [547, 249] width 0 height 0
drag, startPoint x: 598, startPoint y: 250, endPoint x: 584, endPoint y: 286, distance: 38.9
click at [601, 284] on div "+ x 2 + · 2 · x · y + y 2 = 0 2 √ ( + x 2 + · 2 · x · y + y 2 ) = 2 √ 0 + x 2 +…" at bounding box center [444, 384] width 888 height 575
drag, startPoint x: 603, startPoint y: 250, endPoint x: 626, endPoint y: 273, distance: 31.9
click at [626, 271] on div "+ x 2 + · 2 · x · y + y 2 = 0 2 √ ( + x 2 + · 2 · x · y + y 2 ) = 2 √ 0 + x 2 +…" at bounding box center [444, 384] width 888 height 575
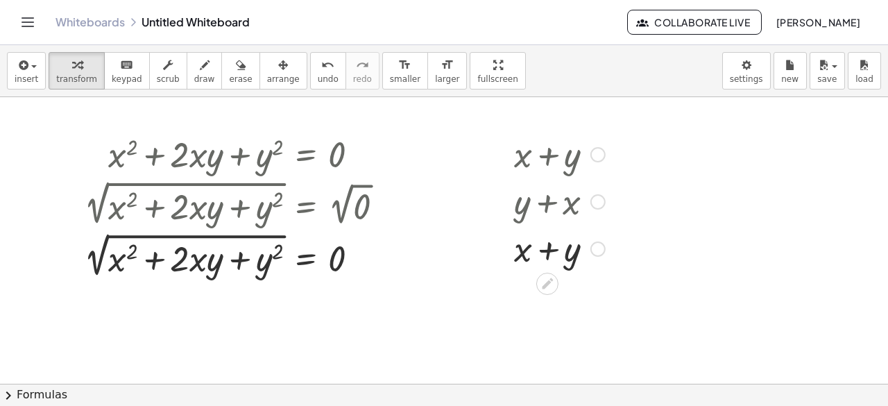
click at [545, 257] on div at bounding box center [559, 247] width 105 height 47
click at [553, 281] on icon at bounding box center [547, 283] width 15 height 15
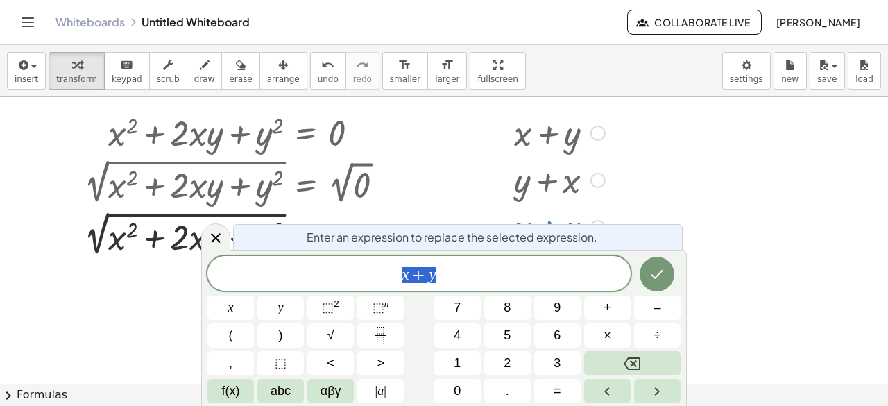
click at [696, 218] on div at bounding box center [444, 363] width 888 height 575
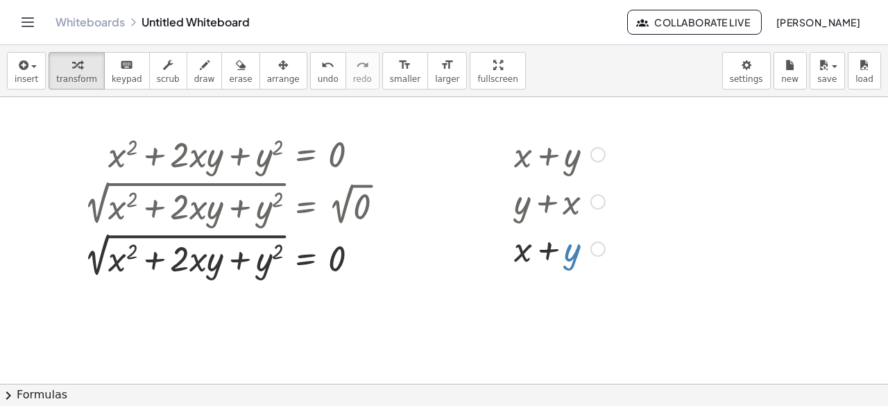
click at [565, 257] on div at bounding box center [559, 247] width 105 height 47
click at [112, 82] on span "keypad" at bounding box center [127, 79] width 31 height 10
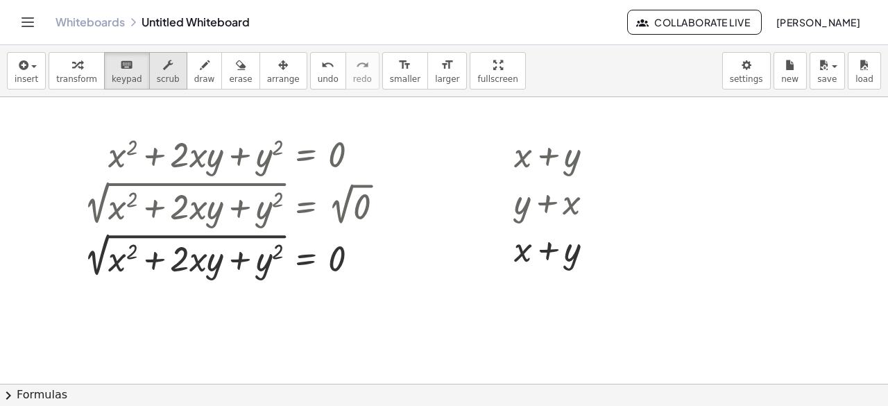
click at [163, 66] on icon "button" at bounding box center [168, 65] width 10 height 17
click at [200, 71] on icon "button" at bounding box center [205, 65] width 10 height 17
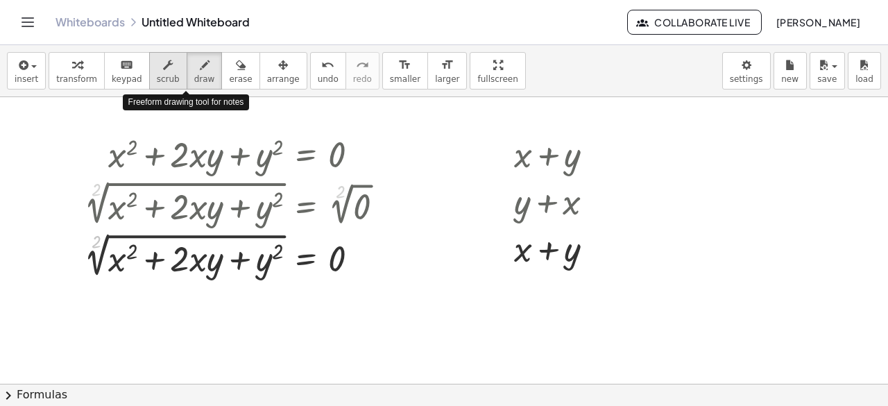
click at [157, 74] on span "scrub" at bounding box center [168, 79] width 23 height 10
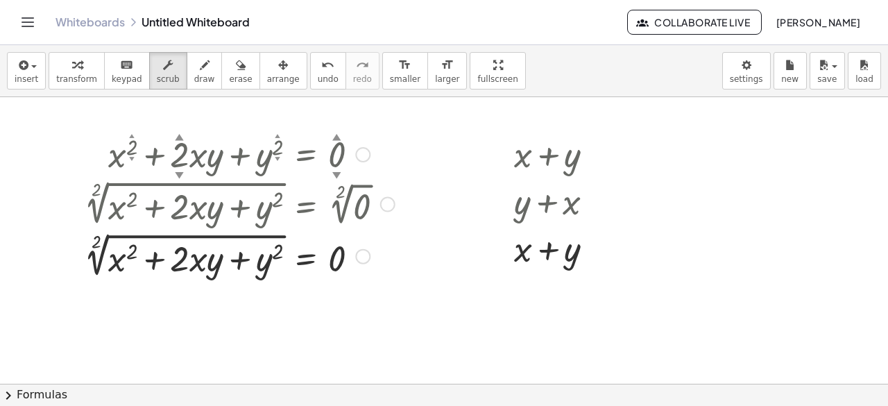
click at [128, 261] on div at bounding box center [239, 255] width 325 height 52
click at [198, 78] on button "draw" at bounding box center [205, 70] width 36 height 37
click at [229, 76] on span "erase" at bounding box center [240, 79] width 23 height 10
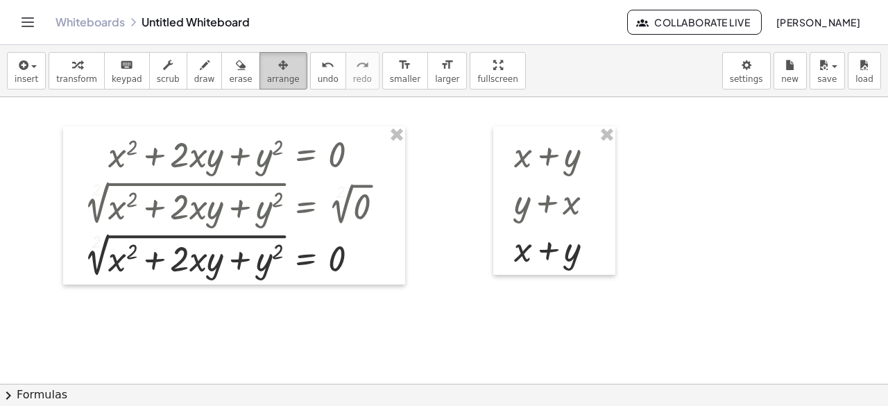
click at [267, 75] on span "arrange" at bounding box center [283, 79] width 33 height 10
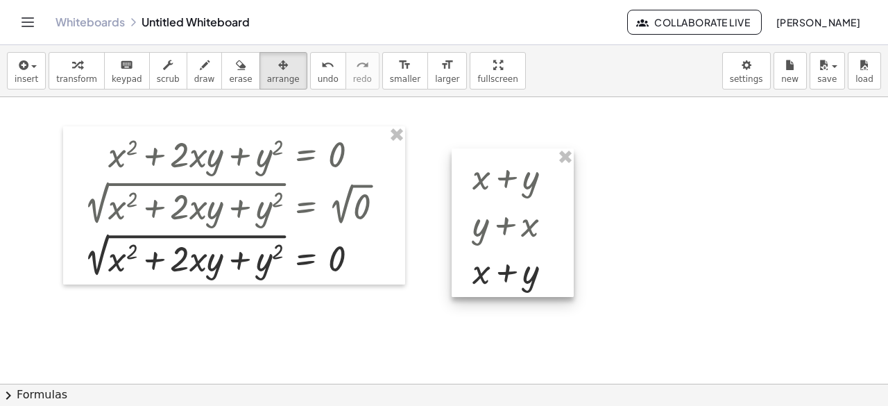
drag, startPoint x: 506, startPoint y: 233, endPoint x: 496, endPoint y: 216, distance: 20.2
click at [496, 216] on div at bounding box center [512, 222] width 122 height 148
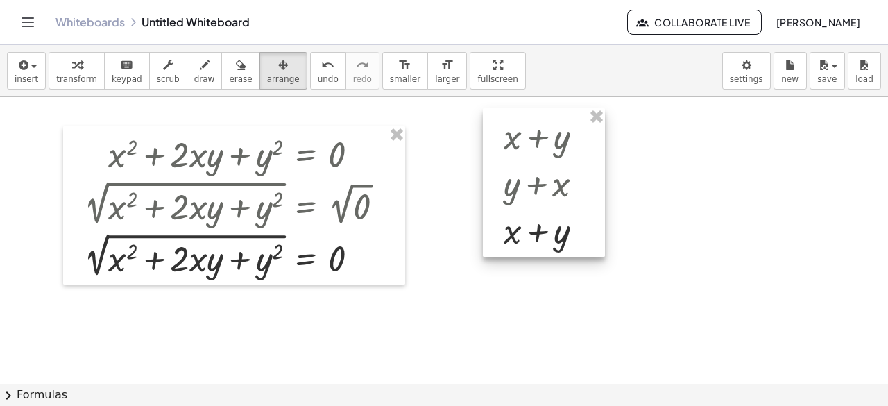
click at [526, 164] on div at bounding box center [544, 182] width 122 height 148
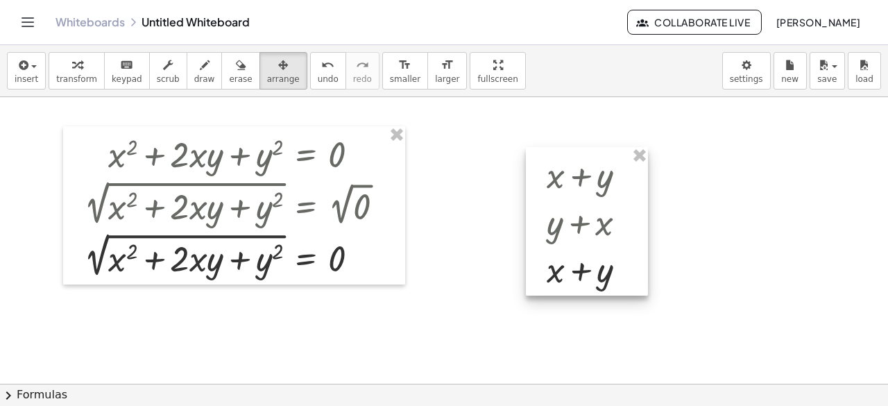
drag, startPoint x: 526, startPoint y: 148, endPoint x: 574, endPoint y: 203, distance: 73.3
click at [574, 203] on div at bounding box center [587, 221] width 122 height 148
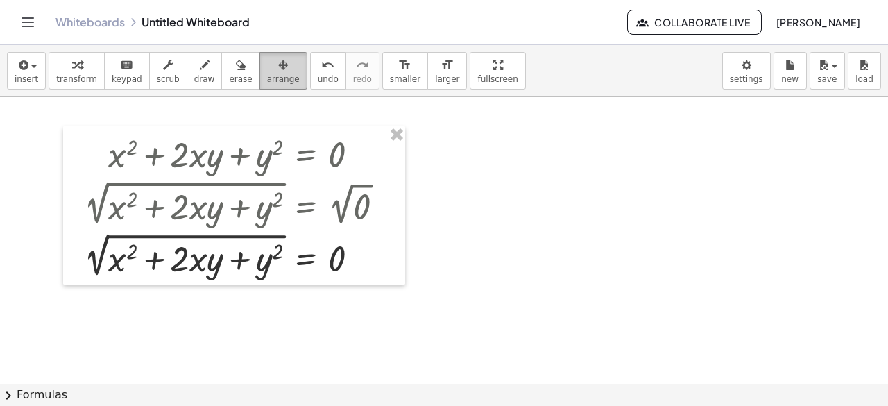
click at [278, 67] on icon "button" at bounding box center [283, 65] width 10 height 17
click at [314, 62] on button "undo undo" at bounding box center [328, 70] width 36 height 37
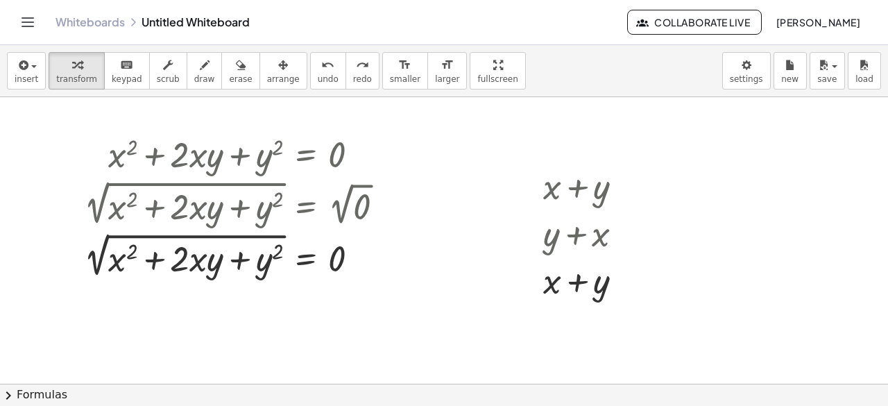
click at [221, 268] on div at bounding box center [239, 255] width 325 height 52
click at [308, 293] on icon at bounding box center [306, 294] width 12 height 12
click at [380, 261] on div at bounding box center [239, 255] width 325 height 52
click at [377, 256] on div at bounding box center [239, 255] width 325 height 52
click at [359, 257] on div at bounding box center [362, 255] width 15 height 15
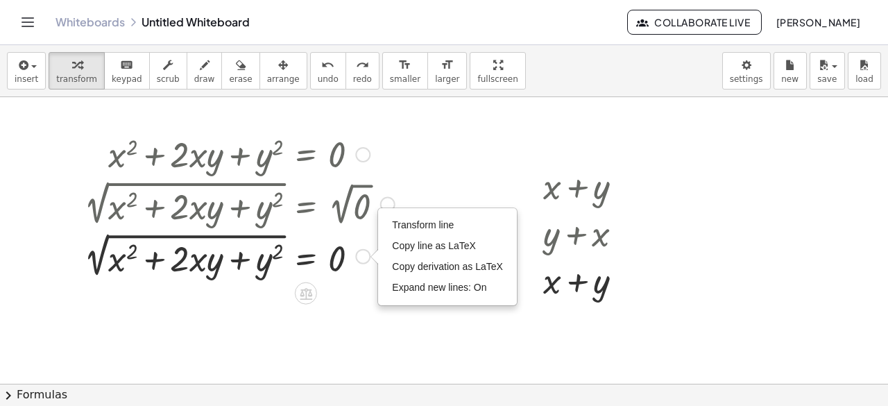
click at [358, 257] on div "Transform line Copy line as LaTeX Copy derivation as LaTeX Expand new lines: On" at bounding box center [362, 255] width 15 height 15
click at [257, 277] on div at bounding box center [239, 255] width 325 height 52
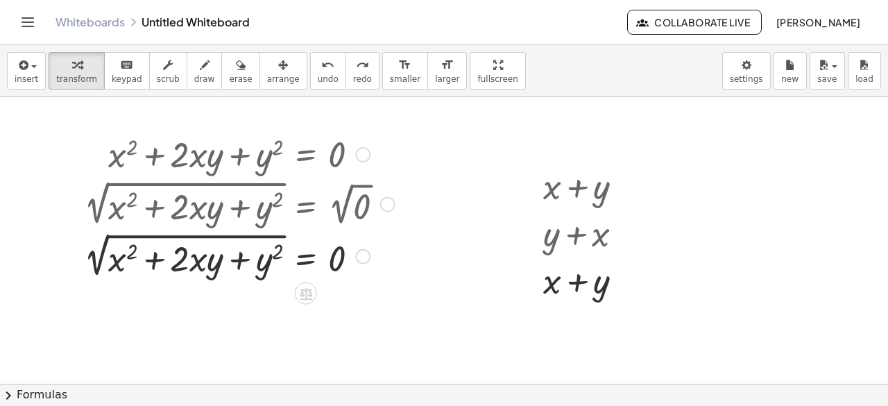
click at [164, 263] on div at bounding box center [239, 255] width 325 height 52
drag, startPoint x: 191, startPoint y: 261, endPoint x: 204, endPoint y: 289, distance: 31.1
click at [156, 296] on div at bounding box center [444, 384] width 888 height 575
click at [309, 292] on icon at bounding box center [306, 294] width 12 height 12
click at [162, 291] on div at bounding box center [444, 384] width 888 height 575
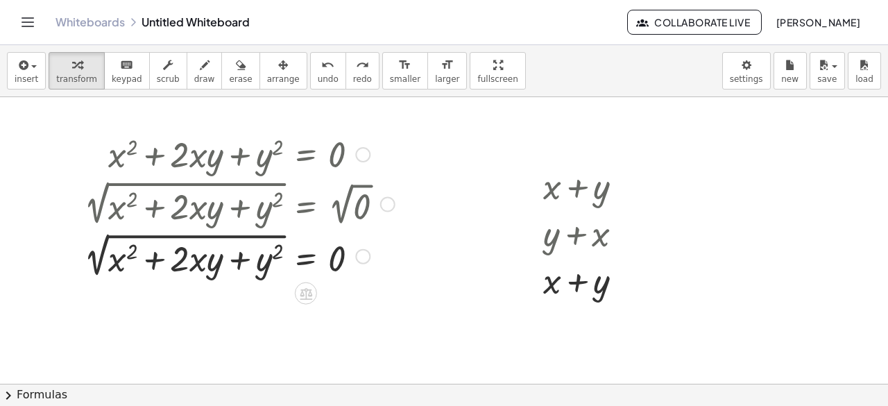
click at [140, 261] on div at bounding box center [239, 255] width 325 height 52
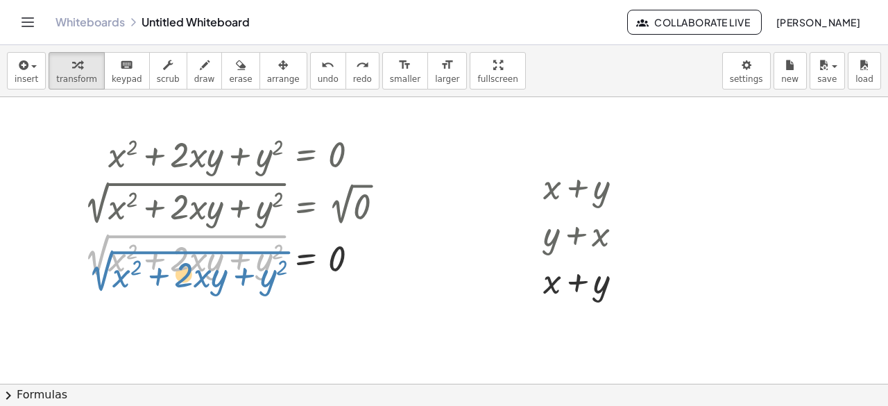
drag, startPoint x: 96, startPoint y: 266, endPoint x: 100, endPoint y: 282, distance: 16.5
click at [100, 282] on div "+ x 2 + · 2 · x · y + y 2 = 0 2 √ ( + x 2 + · 2 · x · y + y 2 ) = 2 √ 0 2 √ ( +…" at bounding box center [234, 205] width 342 height 158
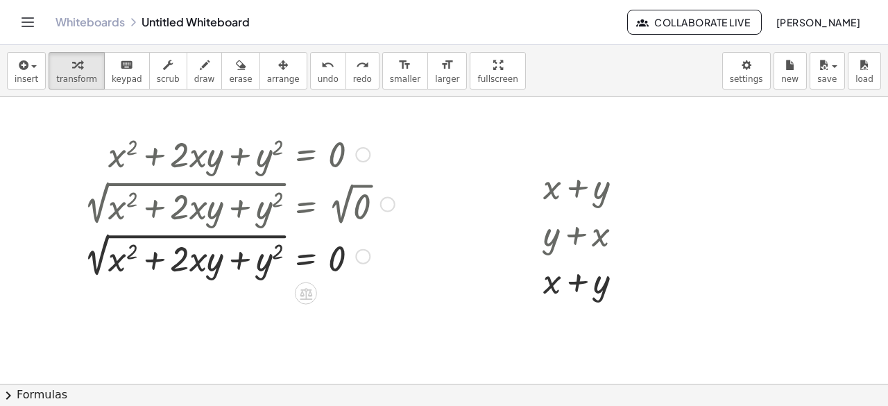
click at [259, 254] on div at bounding box center [239, 255] width 325 height 52
click at [352, 250] on div at bounding box center [239, 255] width 325 height 52
click at [361, 256] on div "Transform line Copy line as LaTeX Copy derivation as LaTeX Expand new lines: On" at bounding box center [362, 255] width 15 height 15
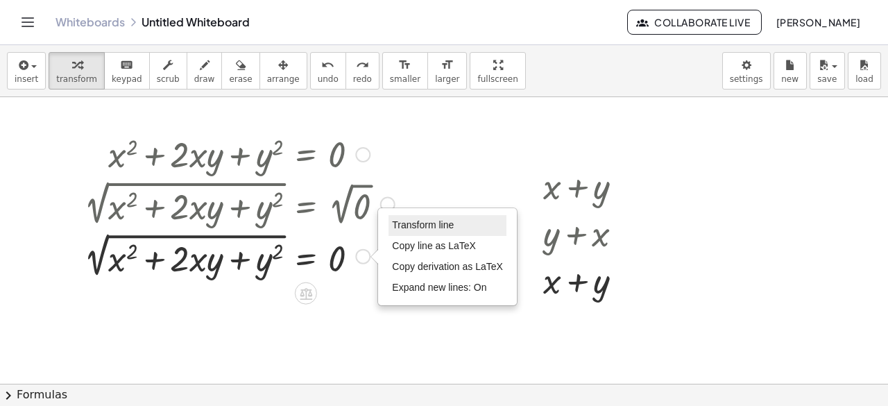
click at [425, 223] on span "Transform line" at bounding box center [423, 224] width 62 height 11
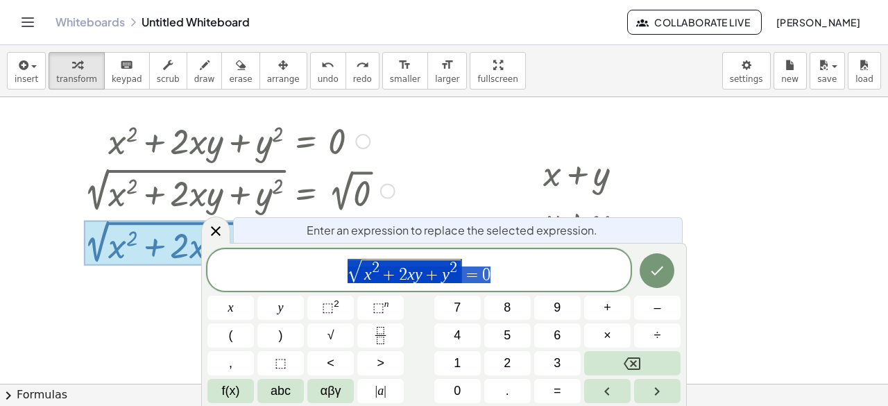
scroll to position [21, 0]
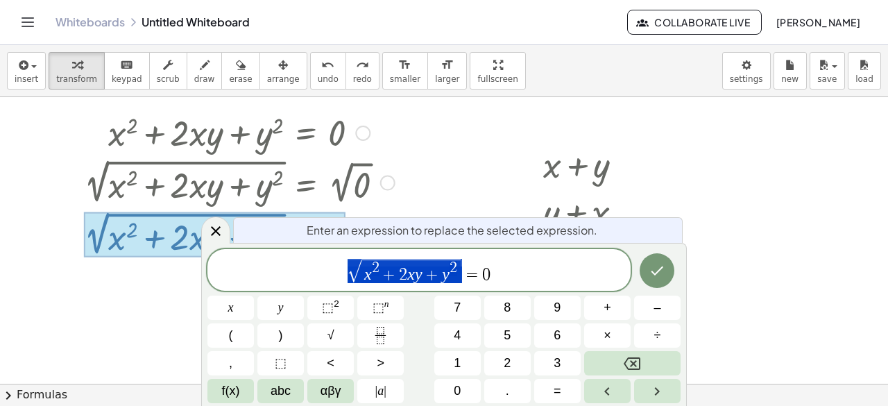
drag, startPoint x: 459, startPoint y: 271, endPoint x: 343, endPoint y: 282, distance: 117.0
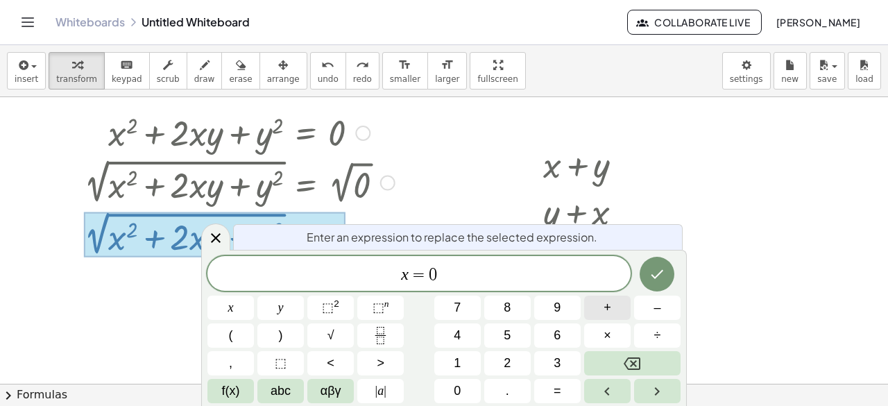
click at [600, 312] on button "+" at bounding box center [607, 307] width 46 height 24
click at [663, 278] on icon "Done" at bounding box center [656, 274] width 17 height 17
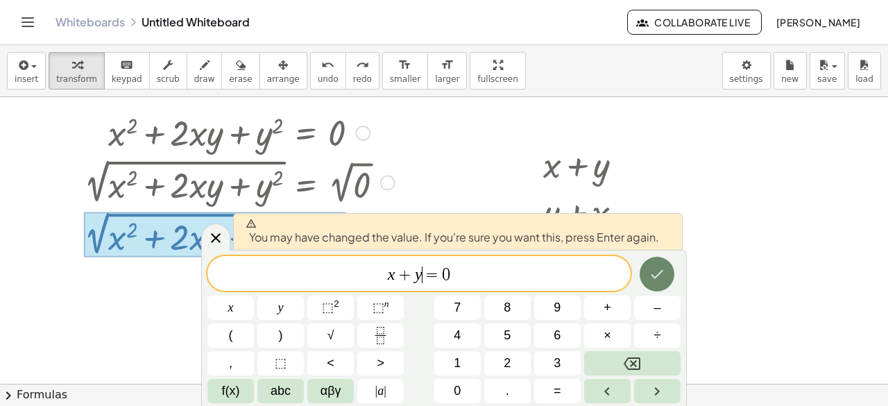
click at [653, 277] on icon "Done" at bounding box center [656, 274] width 17 height 17
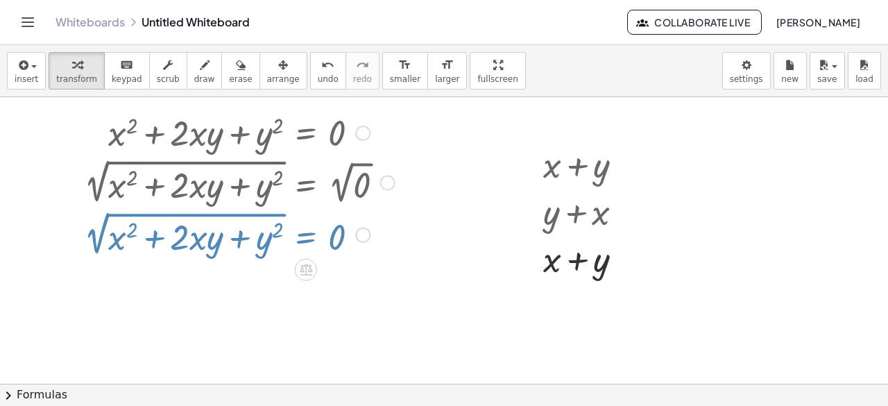
click at [653, 277] on div at bounding box center [444, 363] width 888 height 575
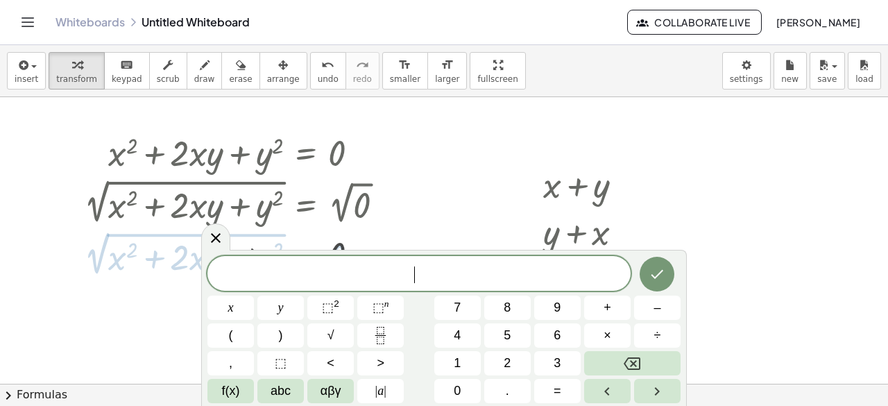
scroll to position [0, 0]
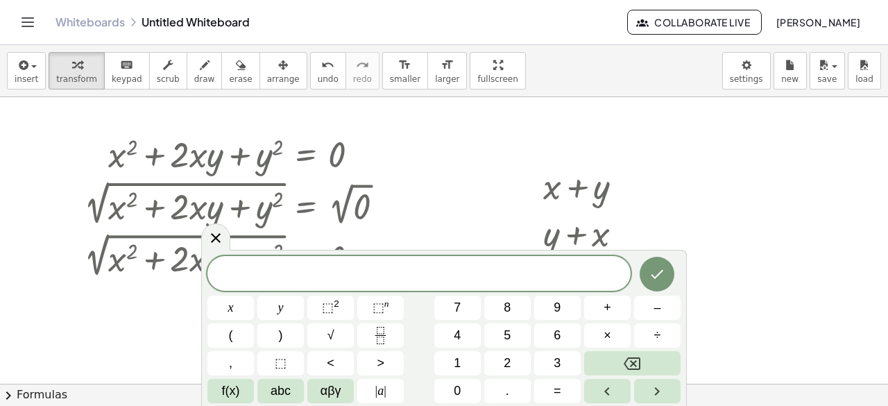
click at [417, 225] on div at bounding box center [444, 384] width 888 height 575
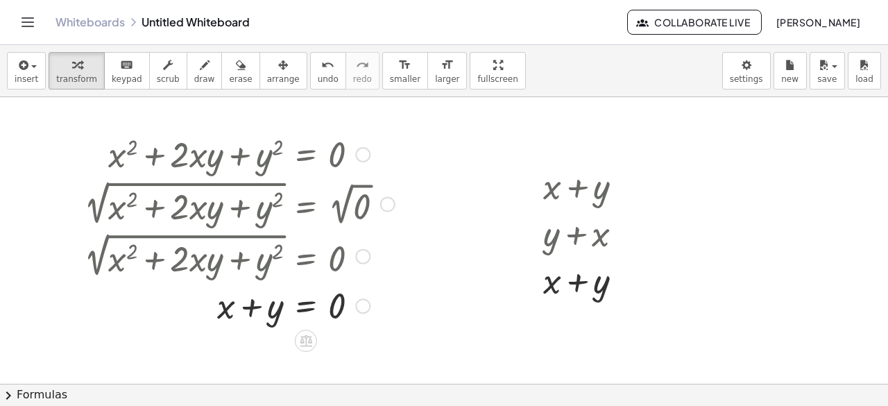
click at [269, 315] on div at bounding box center [239, 304] width 325 height 47
click at [309, 331] on div at bounding box center [306, 340] width 22 height 22
click at [362, 343] on icon at bounding box center [361, 340] width 12 height 12
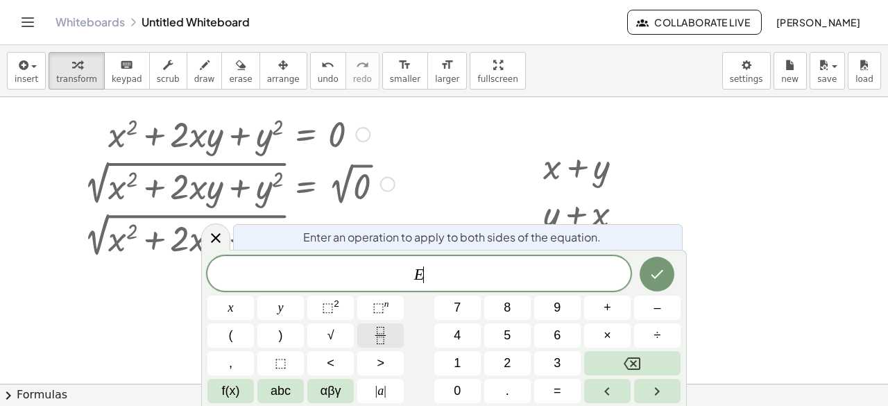
scroll to position [21, 0]
click at [322, 313] on button "⬚ 2" at bounding box center [330, 307] width 46 height 24
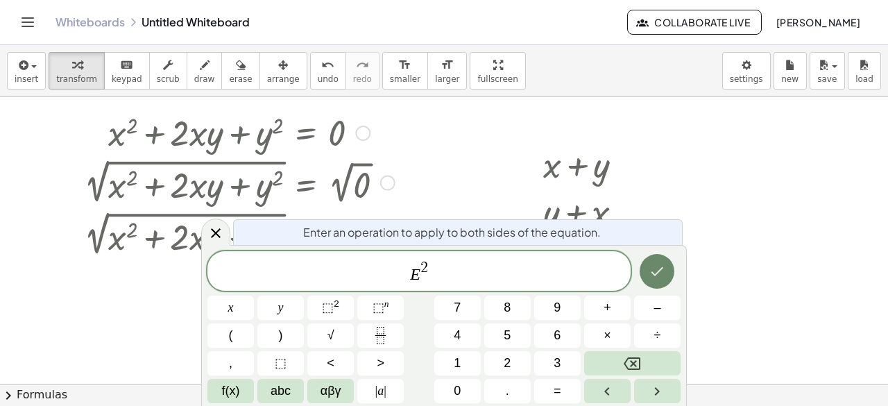
click at [662, 268] on icon "Done" at bounding box center [657, 271] width 12 height 9
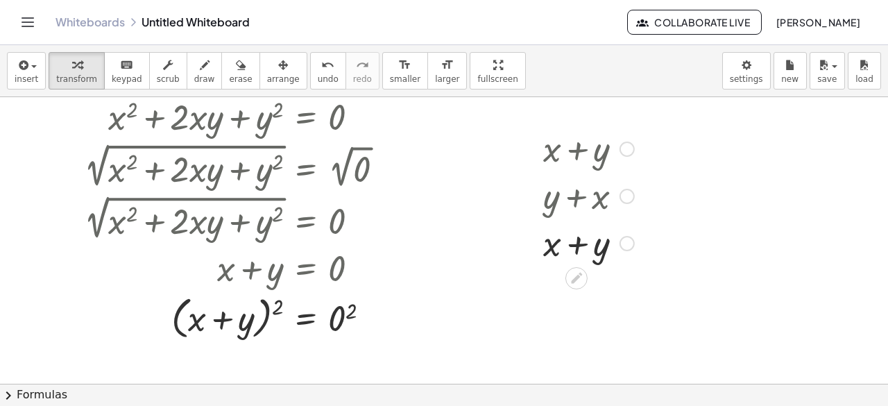
scroll to position [69, 0]
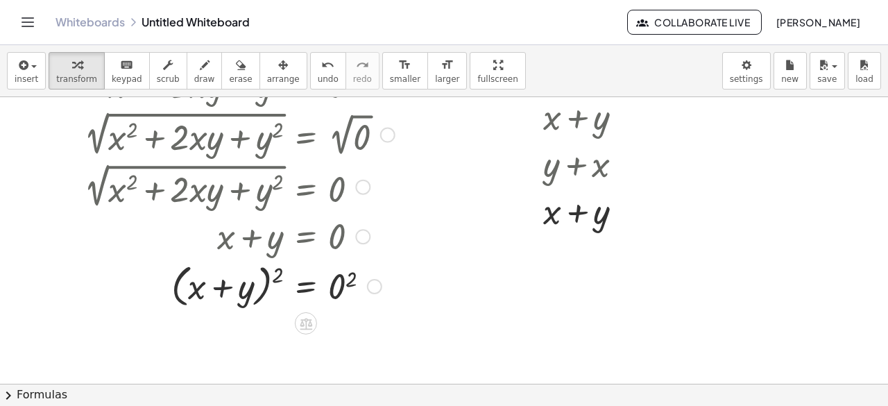
click at [212, 288] on div at bounding box center [239, 285] width 325 height 53
click at [268, 288] on div at bounding box center [239, 285] width 325 height 53
click at [270, 270] on div at bounding box center [239, 285] width 325 height 53
click at [280, 273] on div at bounding box center [239, 285] width 325 height 53
click at [254, 282] on div at bounding box center [239, 285] width 325 height 53
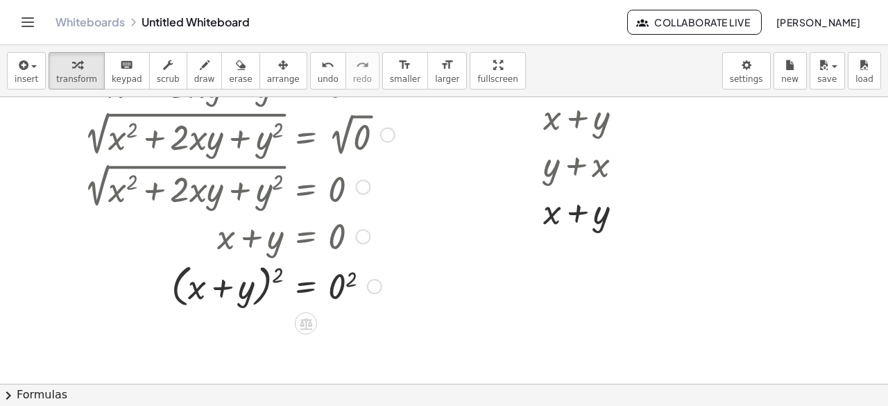
click at [275, 275] on div at bounding box center [239, 285] width 325 height 53
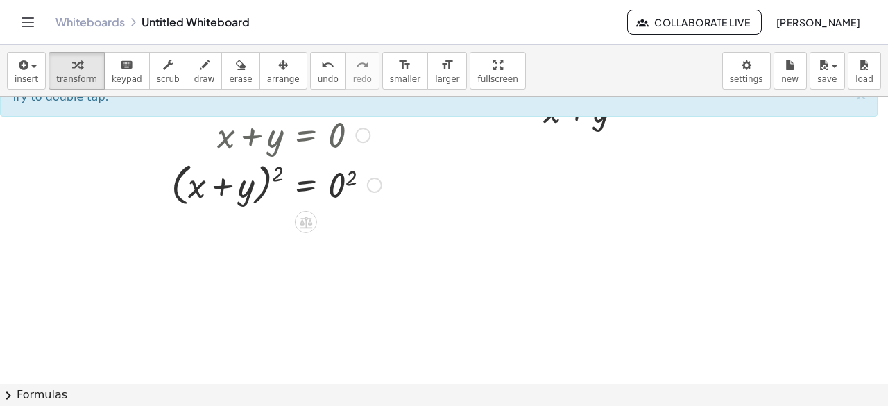
scroll to position [139, 0]
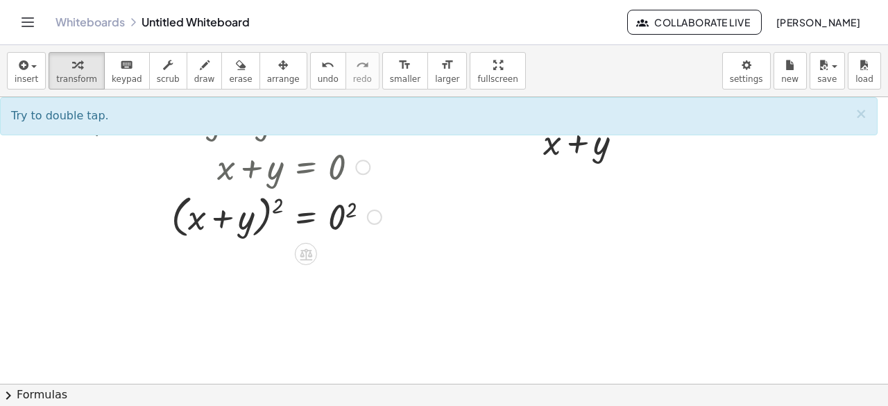
click at [240, 217] on div at bounding box center [239, 215] width 325 height 53
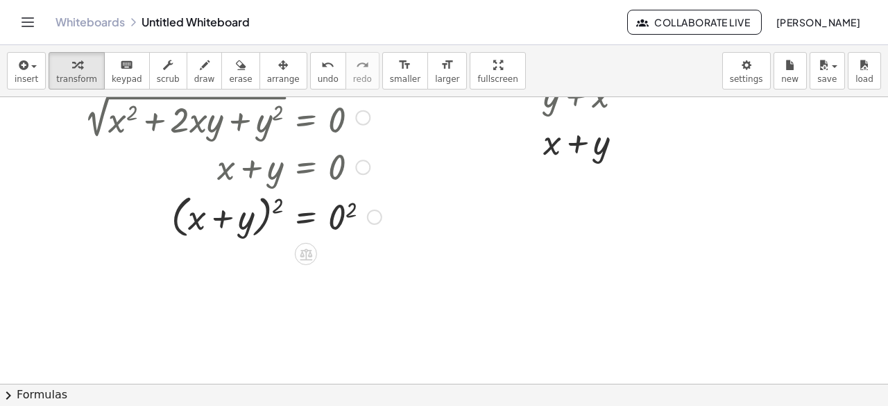
click at [270, 205] on div at bounding box center [239, 215] width 325 height 53
click at [269, 205] on div at bounding box center [239, 215] width 325 height 53
click at [277, 203] on div at bounding box center [239, 215] width 325 height 53
click at [248, 217] on div at bounding box center [239, 215] width 325 height 47
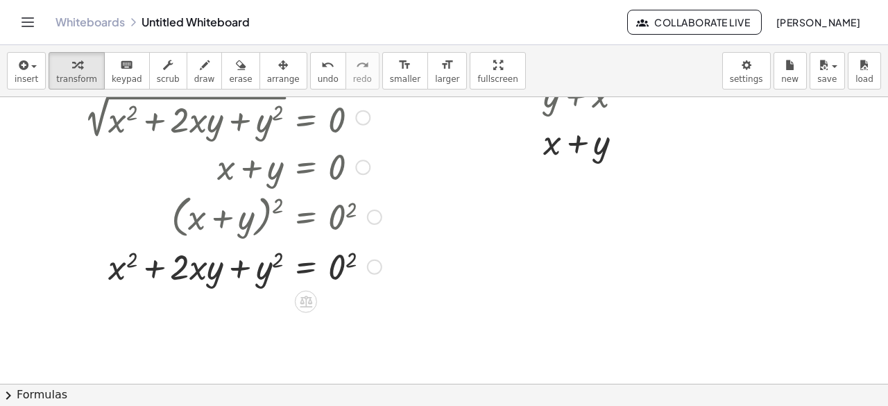
scroll to position [69, 0]
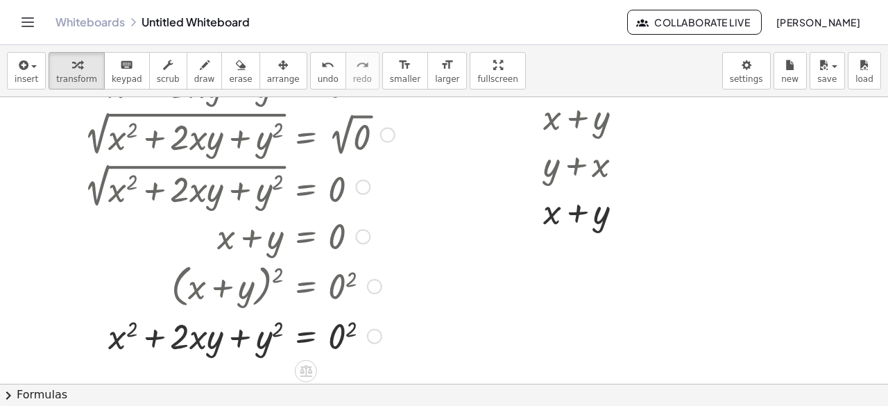
click at [156, 192] on div at bounding box center [172, 185] width 457 height 52
click at [216, 187] on div at bounding box center [172, 185] width 457 height 52
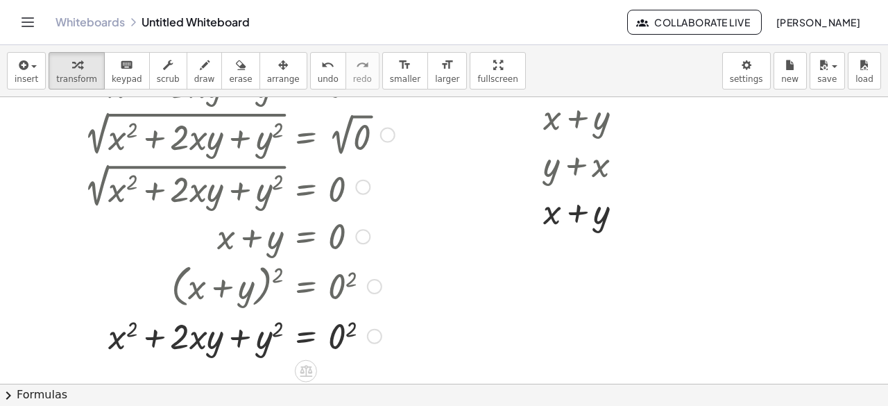
click at [96, 190] on div at bounding box center [172, 185] width 457 height 52
click at [119, 184] on div at bounding box center [172, 185] width 457 height 52
click at [125, 164] on div at bounding box center [172, 185] width 457 height 52
click at [197, 187] on div at bounding box center [172, 185] width 457 height 52
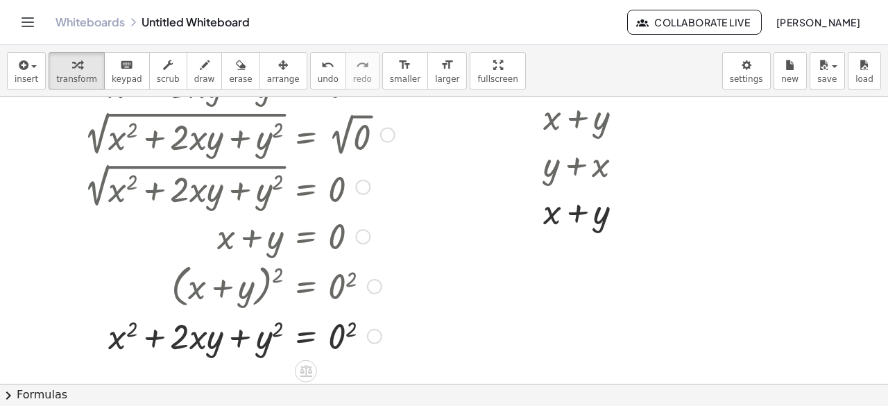
click at [197, 187] on div at bounding box center [172, 185] width 457 height 52
click at [197, 188] on div at bounding box center [172, 185] width 457 height 52
click at [196, 188] on div at bounding box center [172, 185] width 457 height 52
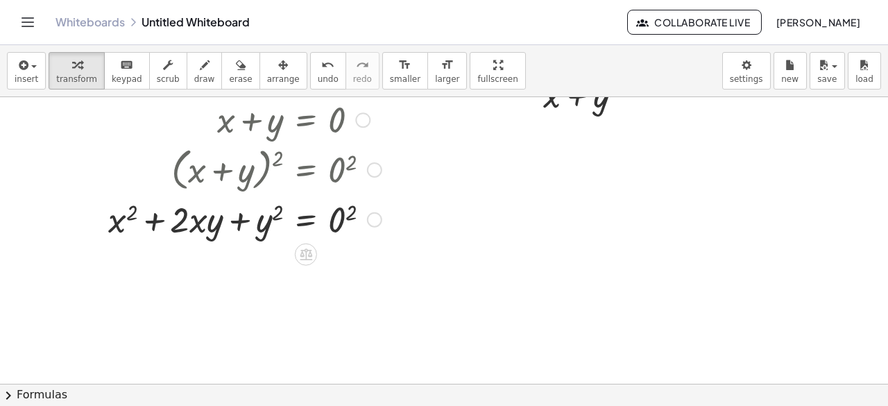
scroll to position [208, 0]
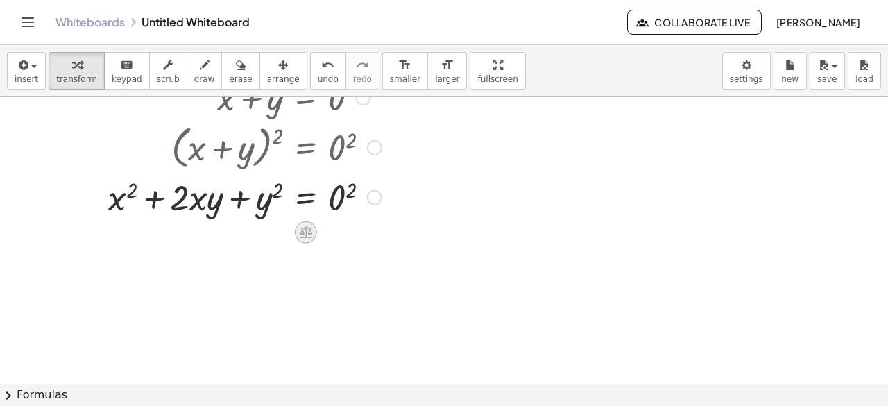
click at [303, 225] on icon at bounding box center [305, 232] width 15 height 15
click at [360, 232] on icon at bounding box center [361, 231] width 12 height 12
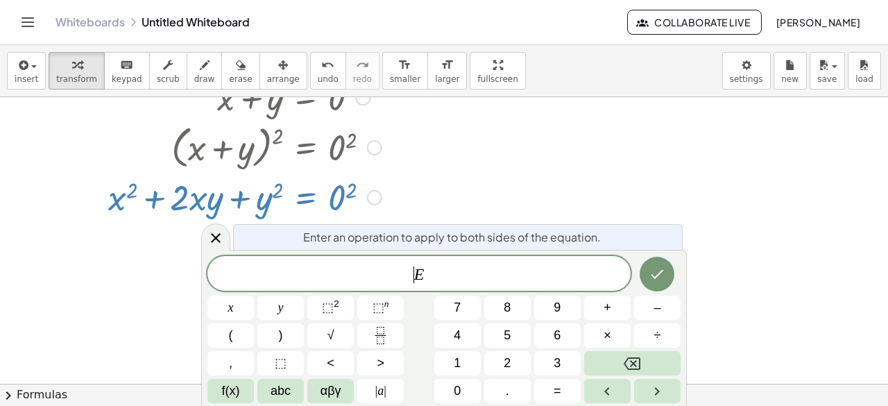
click at [413, 271] on span "​ E" at bounding box center [418, 274] width 423 height 19
click at [326, 340] on button "√" at bounding box center [330, 335] width 46 height 24
click at [431, 275] on var "E" at bounding box center [434, 274] width 10 height 18
click at [332, 337] on span "√" at bounding box center [330, 335] width 7 height 19
click at [447, 277] on span "√ E E ​" at bounding box center [418, 273] width 423 height 21
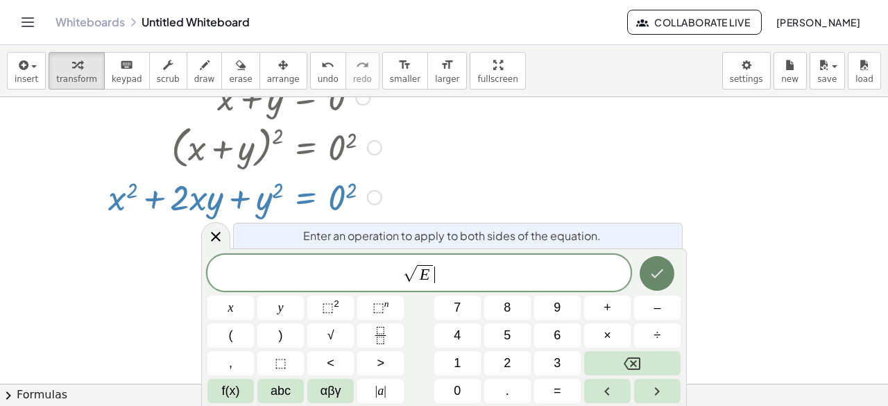
click at [648, 283] on button "Done" at bounding box center [656, 273] width 35 height 35
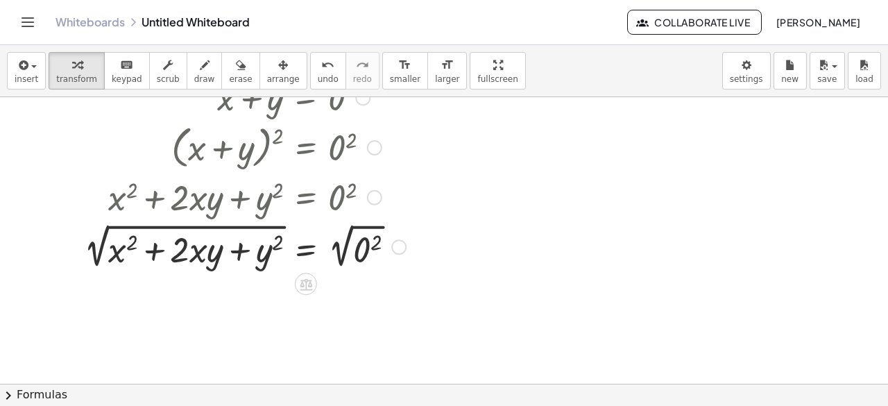
click at [260, 245] on div at bounding box center [245, 245] width 336 height 52
click at [345, 239] on div at bounding box center [245, 245] width 336 height 52
click at [345, 239] on div at bounding box center [239, 245] width 325 height 52
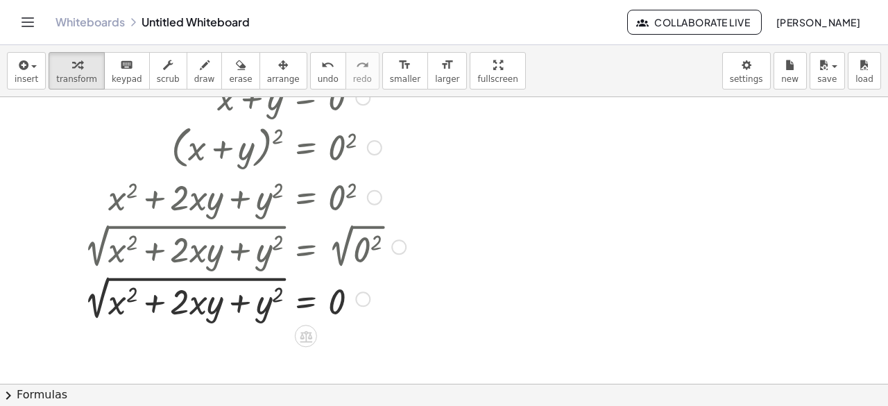
click at [277, 282] on div at bounding box center [245, 297] width 336 height 52
click at [224, 311] on div at bounding box center [245, 297] width 336 height 52
click at [141, 296] on div at bounding box center [245, 297] width 336 height 52
click at [191, 303] on div at bounding box center [245, 297] width 336 height 52
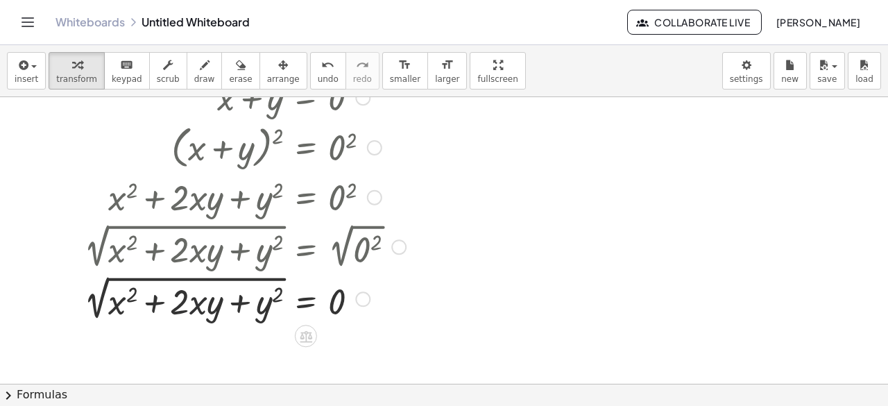
click at [110, 305] on div at bounding box center [245, 297] width 336 height 52
click at [100, 304] on div at bounding box center [245, 297] width 336 height 52
click at [98, 304] on div at bounding box center [245, 297] width 336 height 52
click at [141, 275] on div at bounding box center [245, 297] width 336 height 52
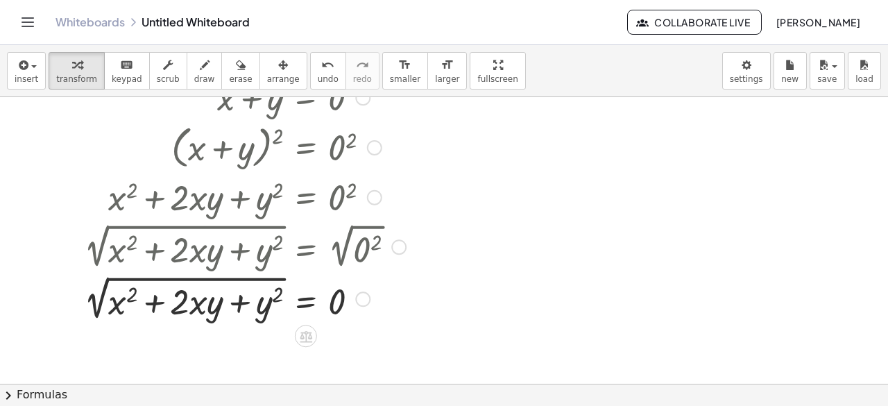
click at [141, 275] on div at bounding box center [245, 297] width 336 height 52
drag, startPoint x: 141, startPoint y: 275, endPoint x: 148, endPoint y: 277, distance: 7.1
click at [144, 275] on div at bounding box center [245, 297] width 336 height 52
click at [148, 277] on div at bounding box center [245, 297] width 336 height 52
click at [157, 282] on div at bounding box center [245, 297] width 336 height 52
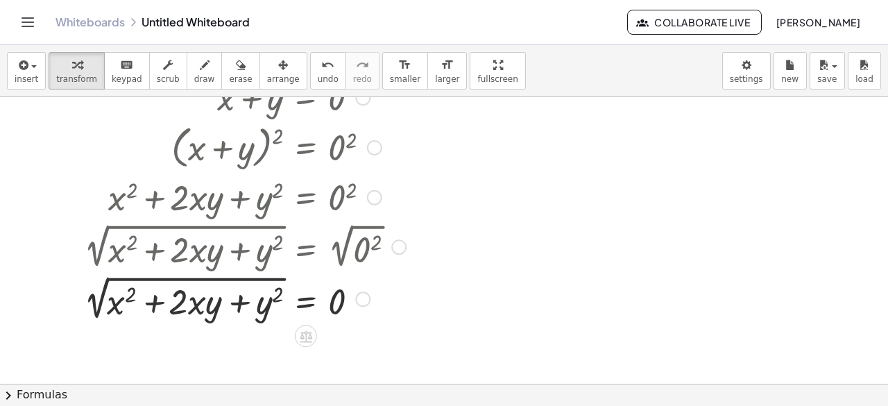
click at [157, 282] on div at bounding box center [245, 297] width 336 height 52
click at [86, 309] on div at bounding box center [245, 297] width 336 height 52
click at [94, 307] on div at bounding box center [245, 297] width 336 height 52
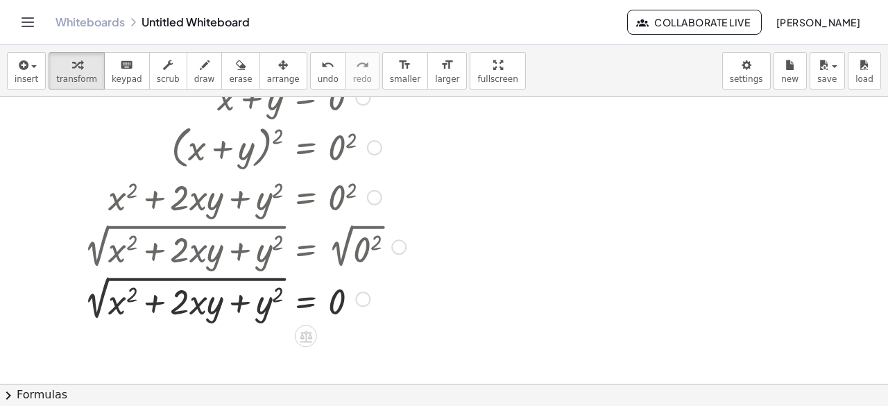
click at [100, 304] on div at bounding box center [245, 297] width 336 height 52
click at [101, 304] on div at bounding box center [245, 297] width 336 height 52
click at [97, 308] on div at bounding box center [245, 297] width 336 height 52
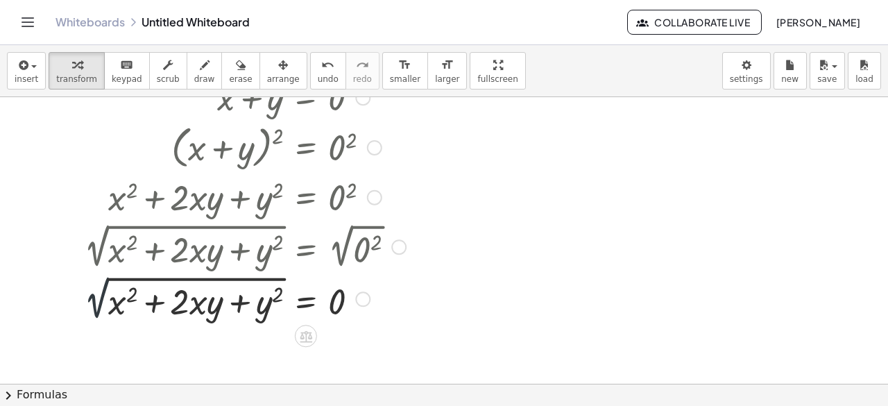
click at [98, 308] on div at bounding box center [245, 297] width 336 height 52
click at [189, 299] on div at bounding box center [245, 297] width 336 height 52
drag, startPoint x: 163, startPoint y: 302, endPoint x: 115, endPoint y: 304, distance: 47.9
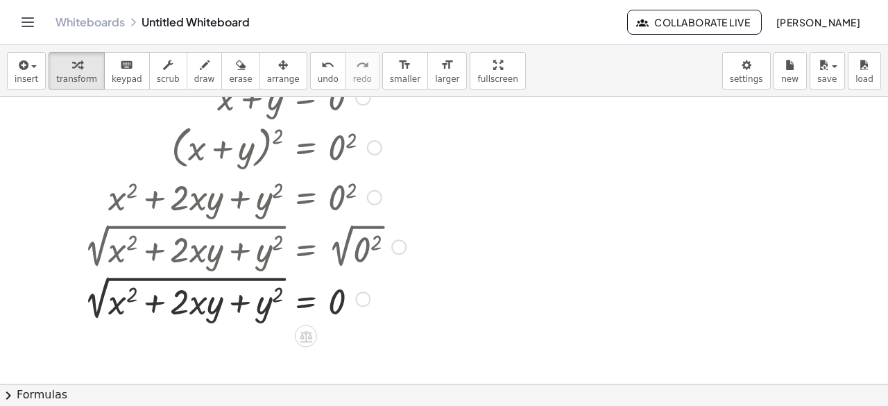
click at [157, 303] on div at bounding box center [245, 297] width 336 height 52
click at [113, 304] on div at bounding box center [245, 297] width 336 height 52
click at [110, 303] on div at bounding box center [245, 297] width 336 height 52
click at [106, 302] on div at bounding box center [245, 297] width 336 height 52
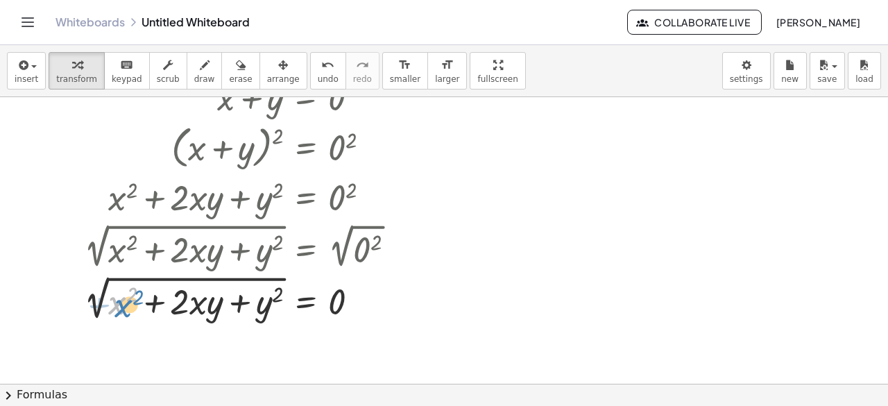
click at [121, 306] on div at bounding box center [245, 297] width 336 height 52
drag, startPoint x: 243, startPoint y: 316, endPoint x: 167, endPoint y: 346, distance: 81.5
click at [167, 346] on div "+ x 2 + · 2 · x · y + y 2 = 0 2 √ ( + x 2 + · 2 · x · y + y 2 ) = 2 √ 0 2 √ ( +…" at bounding box center [444, 176] width 888 height 575
drag, startPoint x: 255, startPoint y: 313, endPoint x: 252, endPoint y: 339, distance: 26.4
click at [252, 339] on div "+ x 2 + · 2 · x · y + y 2 = 0 2 √ ( + x 2 + · 2 · x · y + y 2 ) = 2 √ 0 2 √ ( +…" at bounding box center [444, 176] width 888 height 575
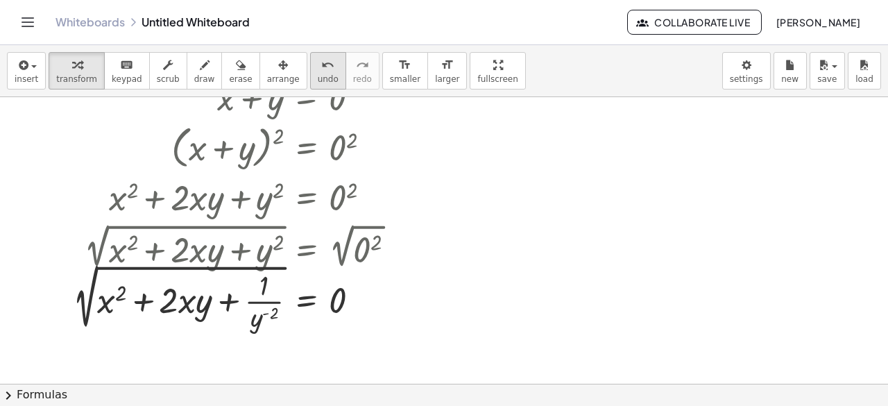
click at [318, 69] on div "undo" at bounding box center [328, 64] width 21 height 17
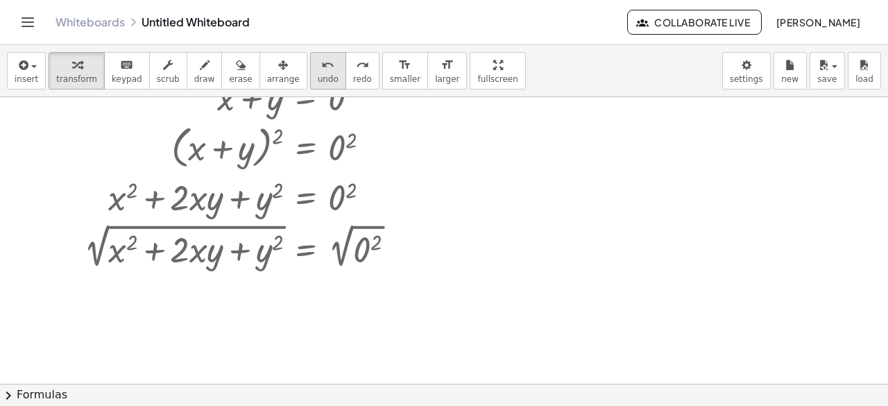
click at [318, 78] on span "undo" at bounding box center [328, 79] width 21 height 10
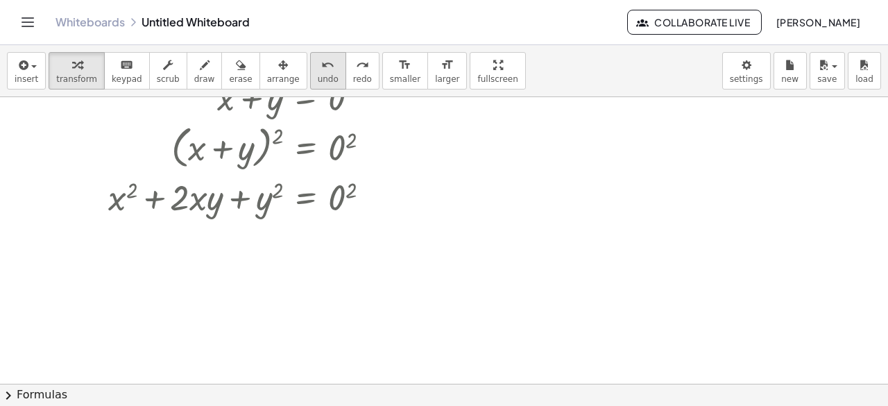
click at [318, 78] on span "undo" at bounding box center [328, 79] width 21 height 10
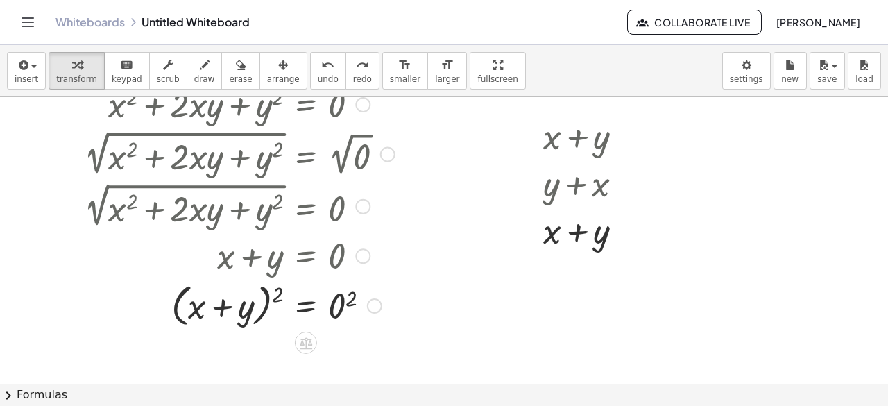
scroll to position [69, 0]
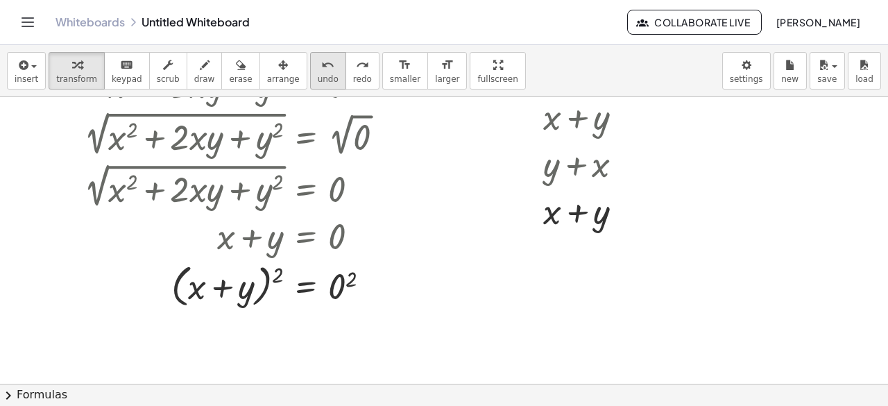
click at [310, 71] on button "undo undo" at bounding box center [328, 70] width 36 height 37
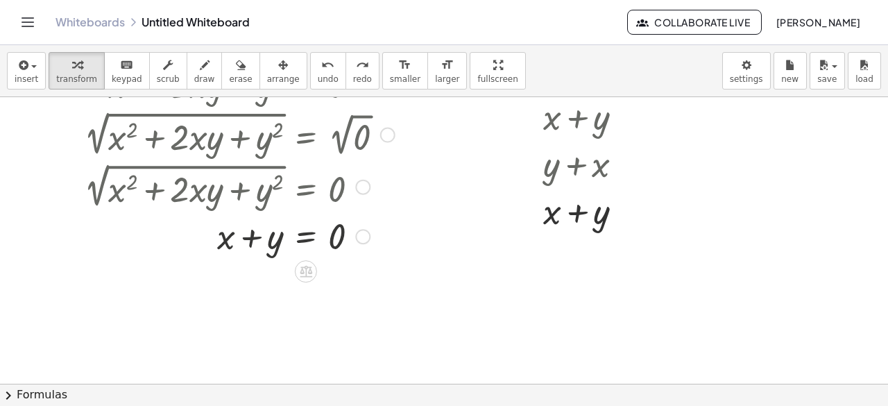
scroll to position [0, 0]
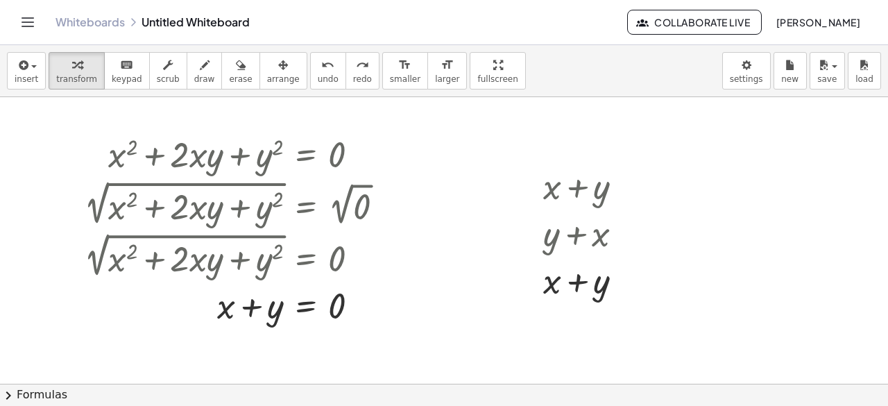
click at [323, 342] on div at bounding box center [444, 384] width 888 height 575
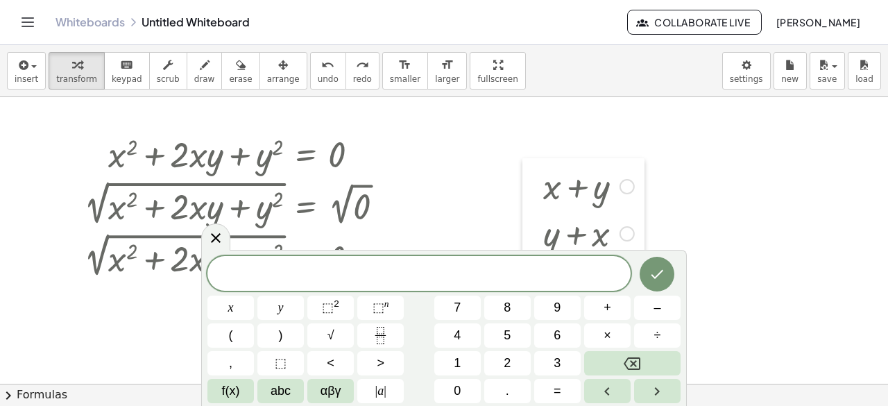
click at [533, 239] on div at bounding box center [532, 232] width 21 height 148
click at [479, 223] on div at bounding box center [444, 384] width 888 height 575
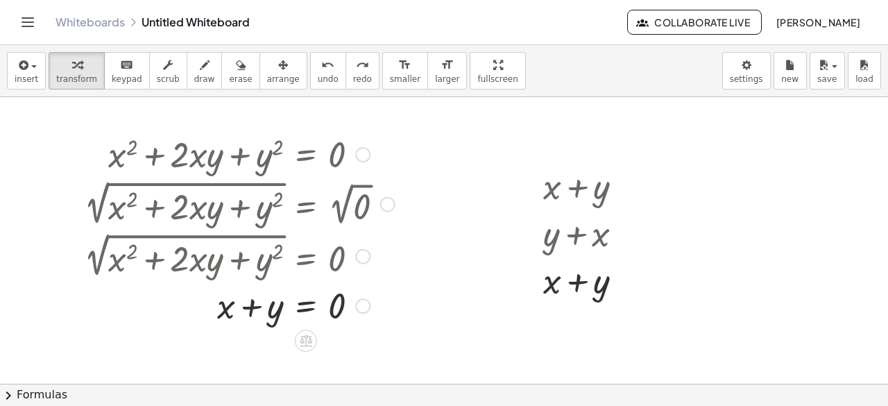
click at [369, 302] on div at bounding box center [362, 305] width 15 height 15
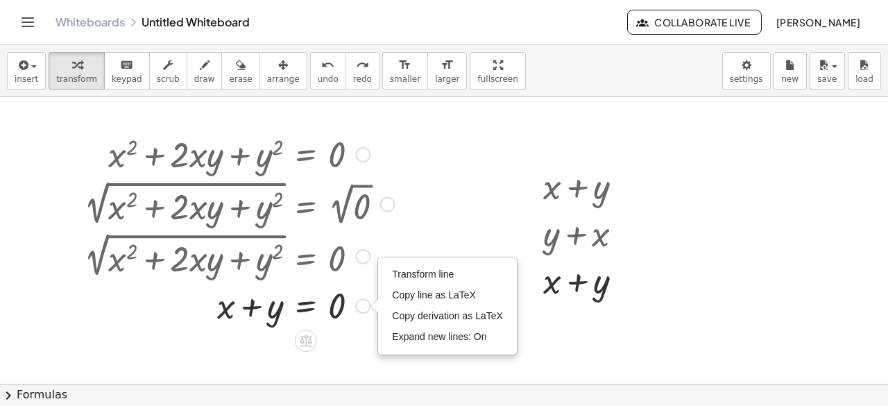
click at [366, 256] on div at bounding box center [362, 255] width 15 height 15
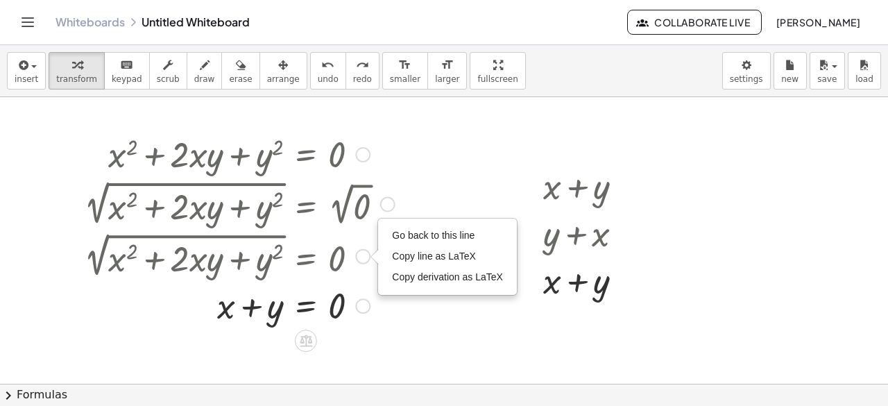
click at [379, 307] on div at bounding box center [239, 304] width 325 height 47
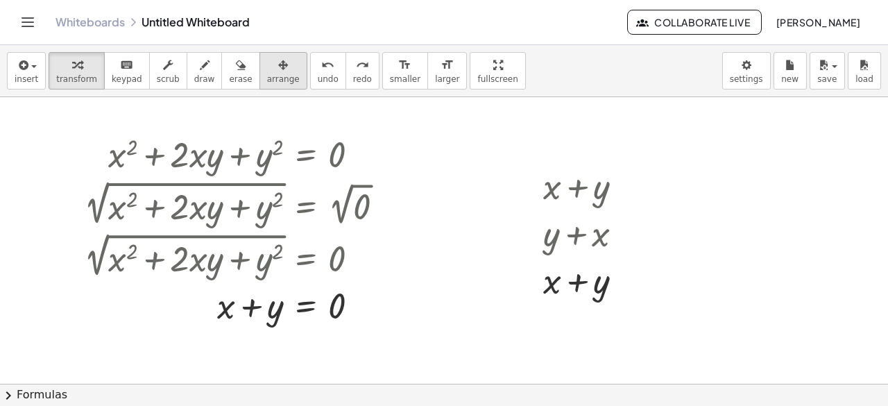
click at [278, 71] on icon "button" at bounding box center [283, 65] width 10 height 17
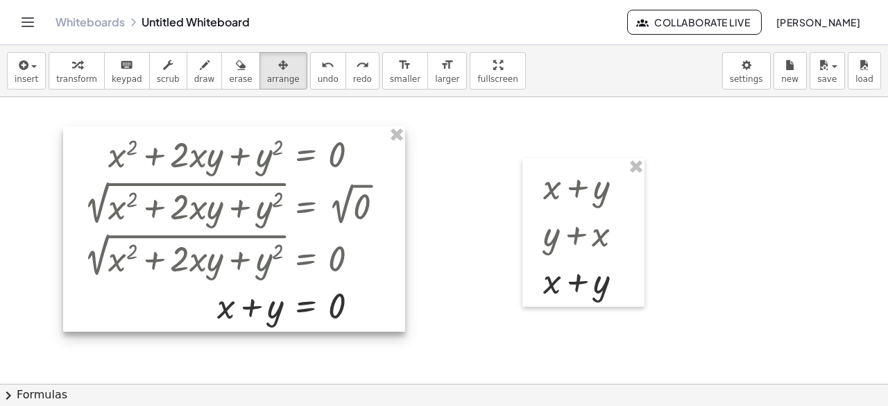
click at [312, 195] on div at bounding box center [234, 228] width 342 height 205
drag, startPoint x: 314, startPoint y: 195, endPoint x: 221, endPoint y: 257, distance: 112.5
click at [221, 257] on div at bounding box center [234, 228] width 342 height 205
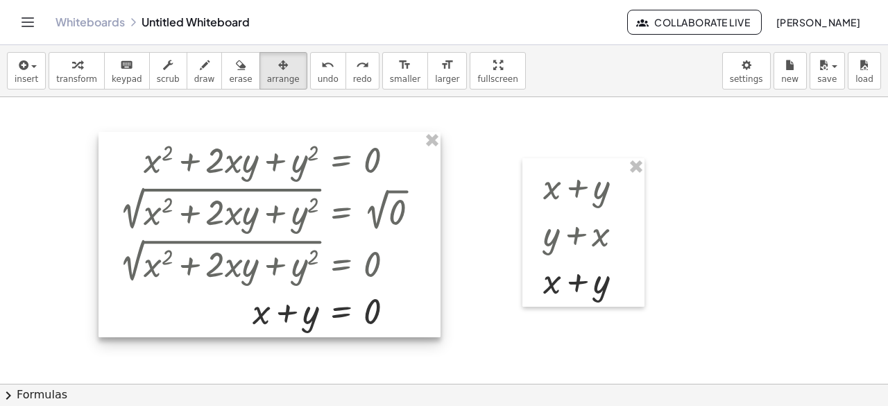
drag, startPoint x: 221, startPoint y: 257, endPoint x: 255, endPoint y: 265, distance: 35.5
click at [255, 263] on div at bounding box center [269, 234] width 342 height 205
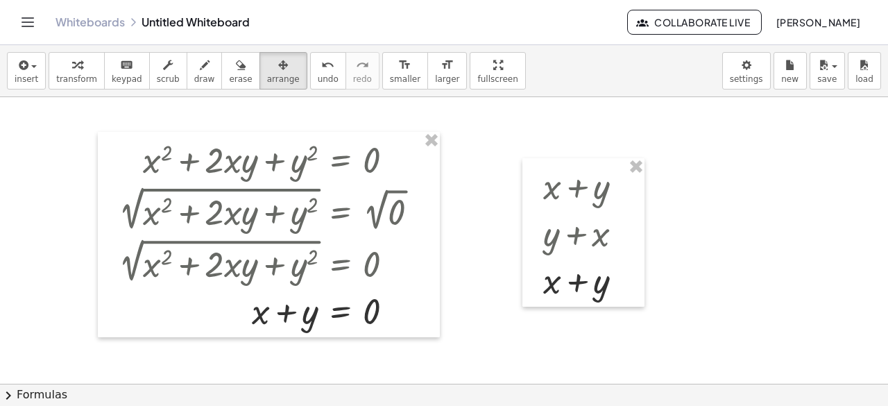
click at [737, 299] on div at bounding box center [444, 384] width 888 height 575
click at [37, 87] on button "insert" at bounding box center [26, 70] width 39 height 37
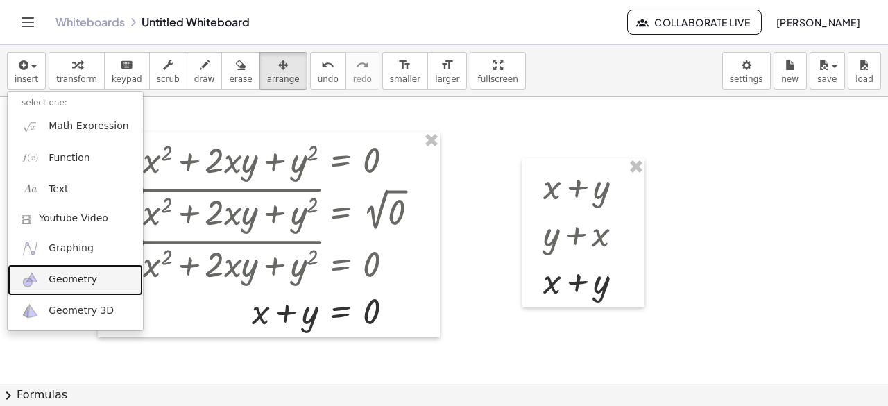
click at [69, 274] on span "Geometry" at bounding box center [73, 280] width 49 height 14
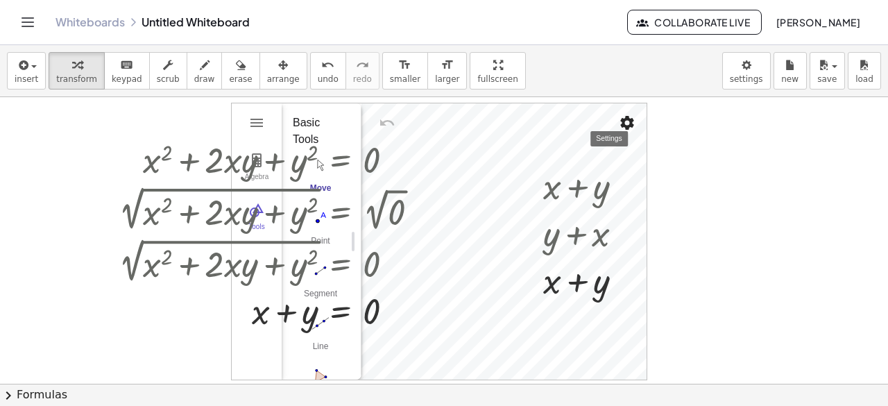
click at [710, 148] on div "+ x 2 + · 2 · x · y + y 2 = 0 2 √ ( + x 2 + · 2 · x · y + y 2 ) = 2 √ 0 2 √ ( +…" at bounding box center [444, 384] width 888 height 575
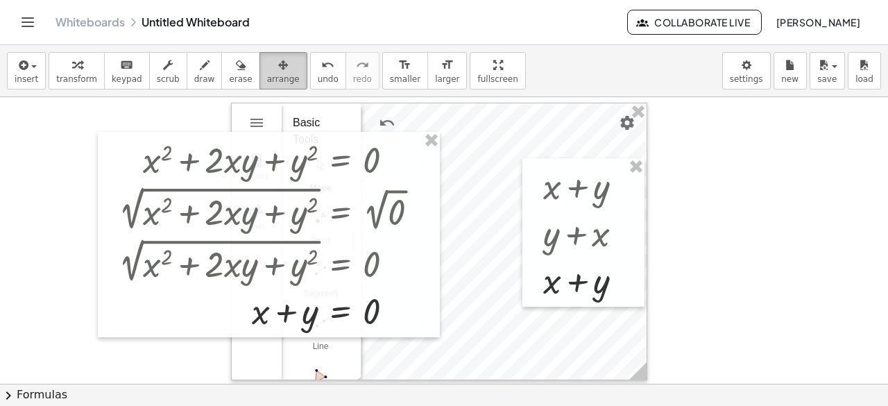
click at [267, 78] on span "arrange" at bounding box center [283, 79] width 33 height 10
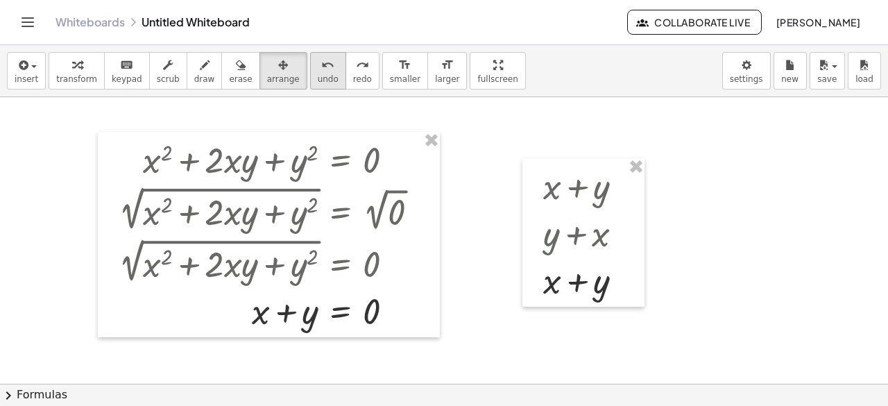
click at [313, 71] on button "undo undo" at bounding box center [328, 70] width 36 height 37
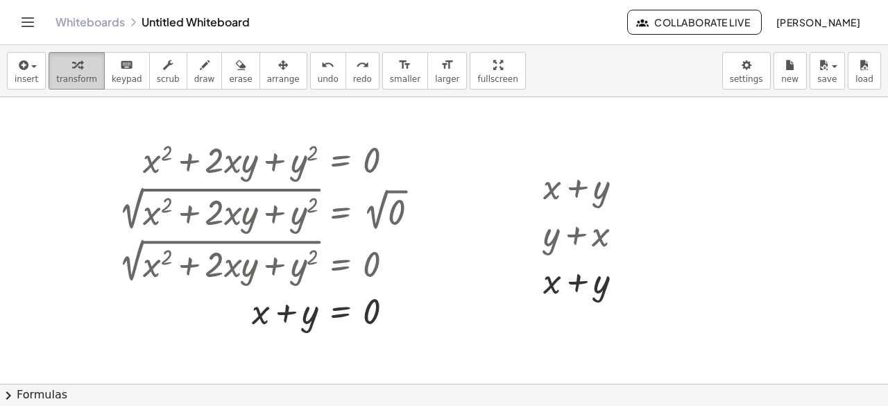
click at [78, 67] on div "button" at bounding box center [76, 64] width 41 height 17
click at [81, 69] on div "button" at bounding box center [76, 64] width 41 height 17
click at [601, 311] on div at bounding box center [444, 384] width 888 height 575
